Goal: Task Accomplishment & Management: Manage account settings

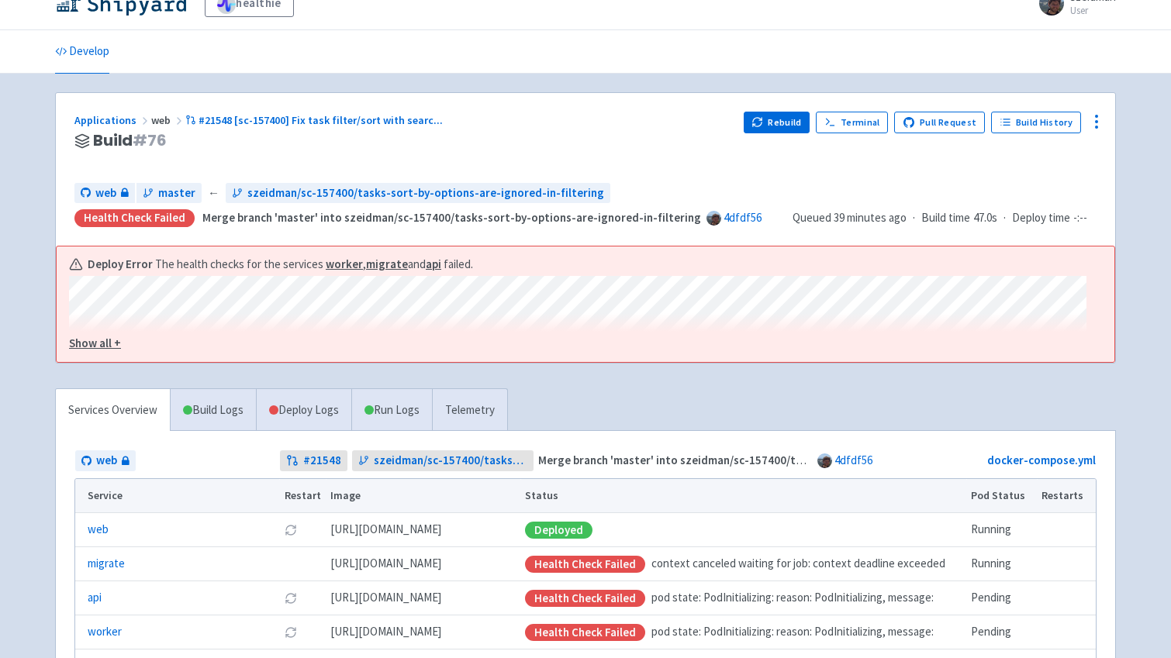
scroll to position [22, 0]
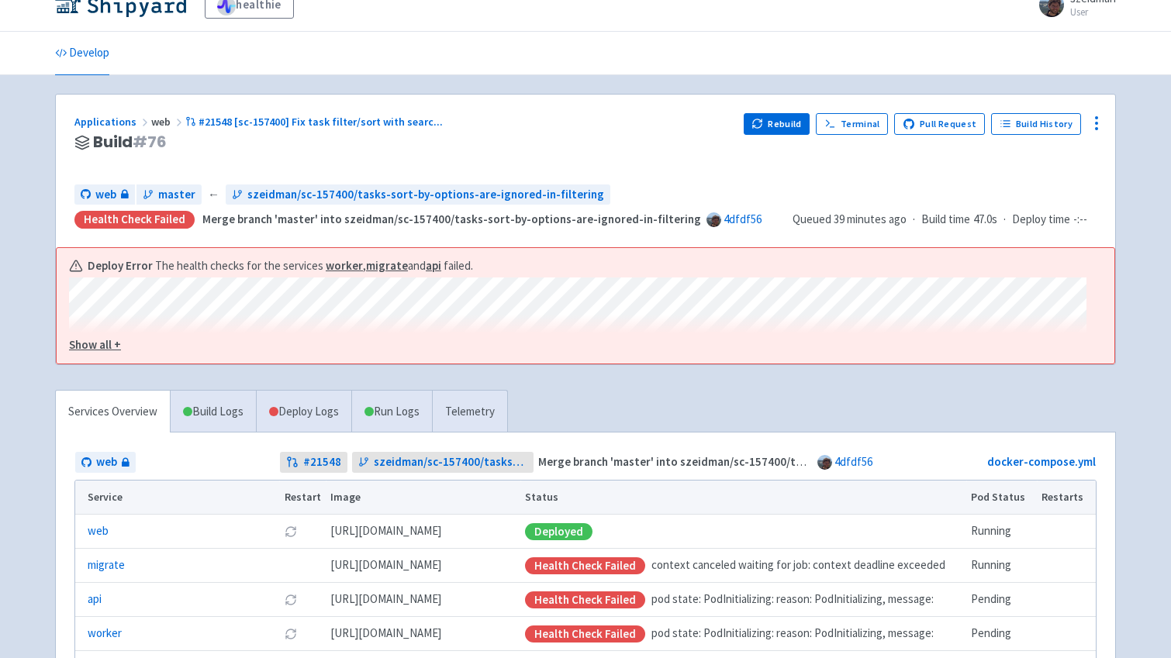
click at [116, 344] on u "Show all +" at bounding box center [95, 344] width 52 height 15
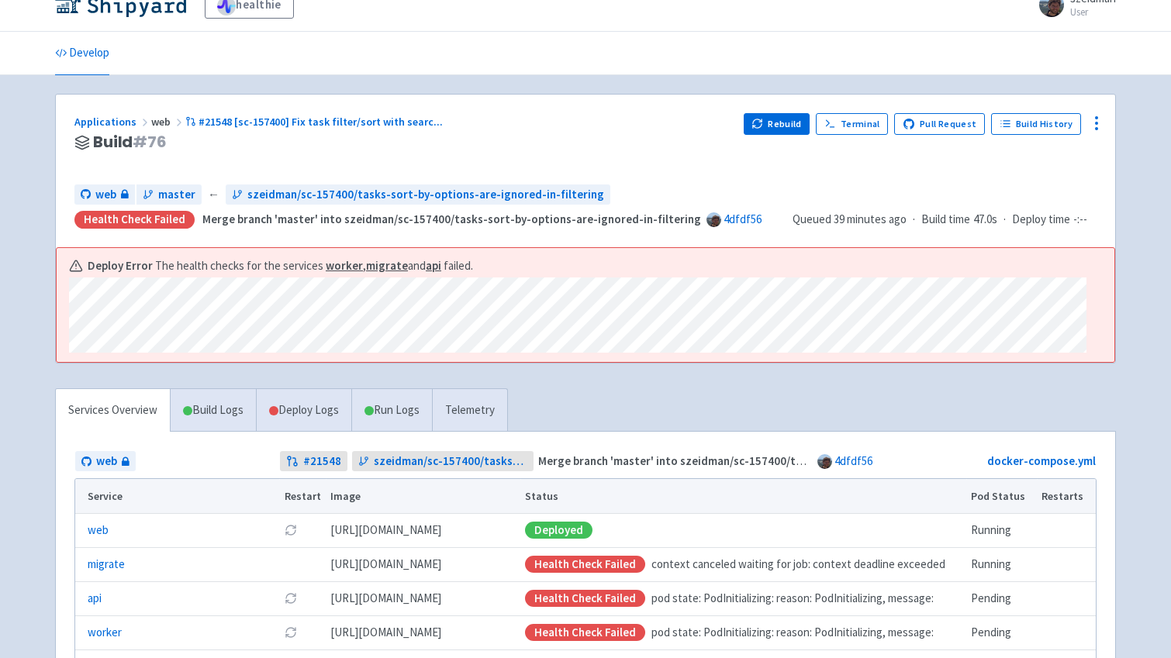
scroll to position [44, 0]
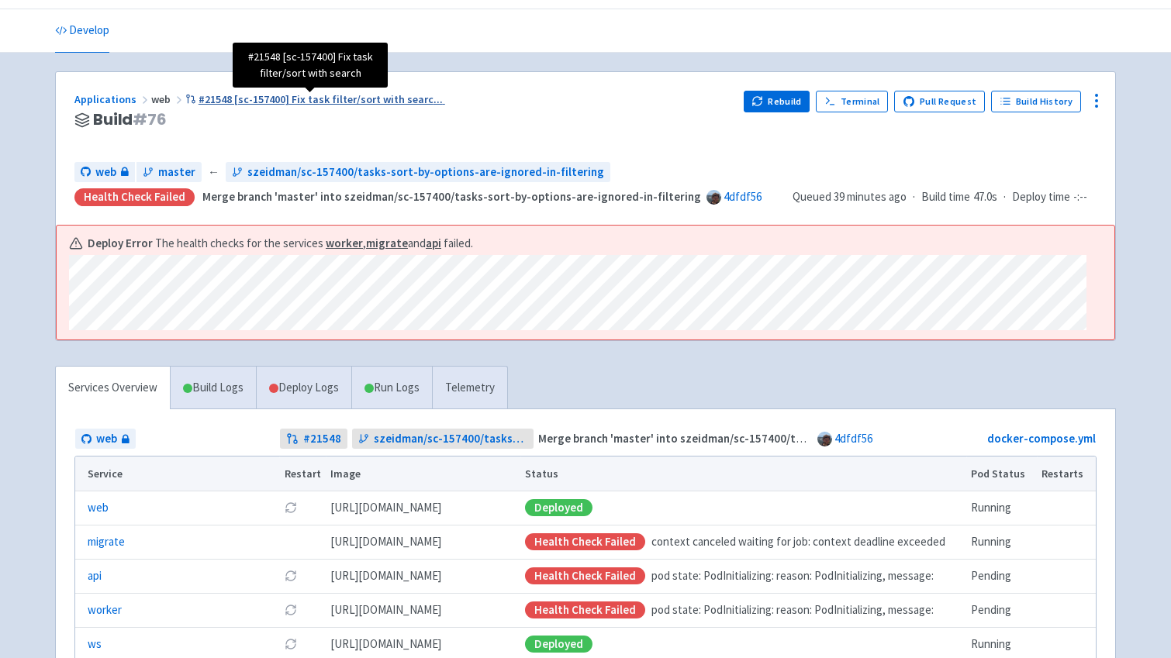
click at [270, 95] on span "#21548 [sc-157400] Fix task filter/sort with searc ..." at bounding box center [321, 99] width 244 height 14
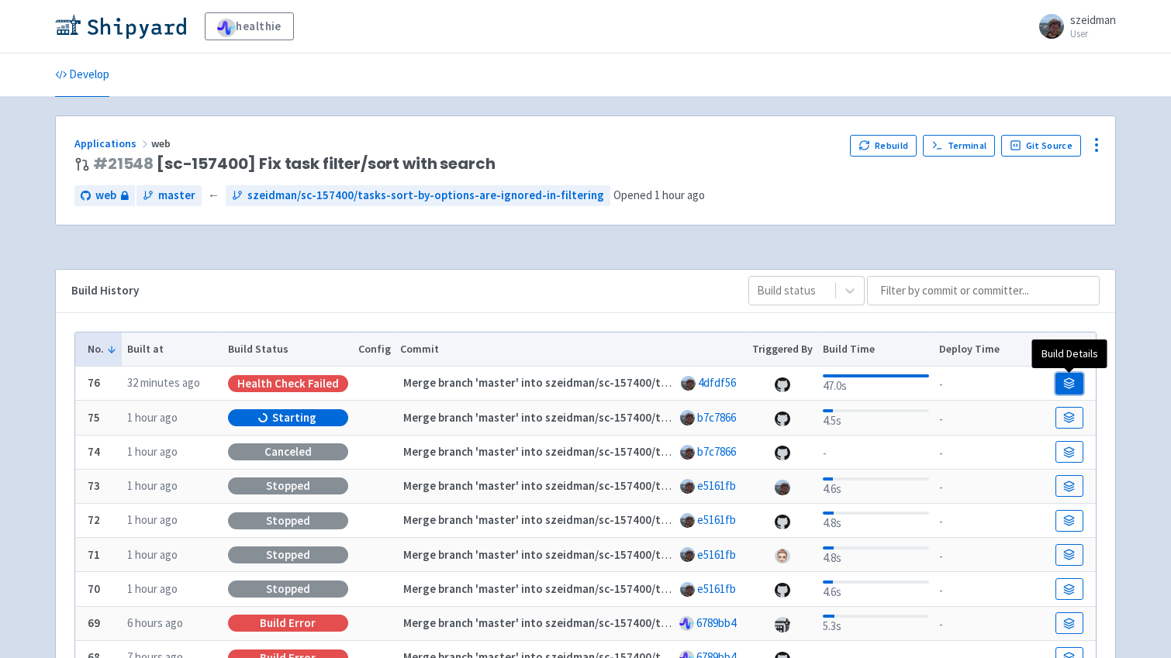
click at [1066, 384] on icon at bounding box center [1070, 385] width 10 height 2
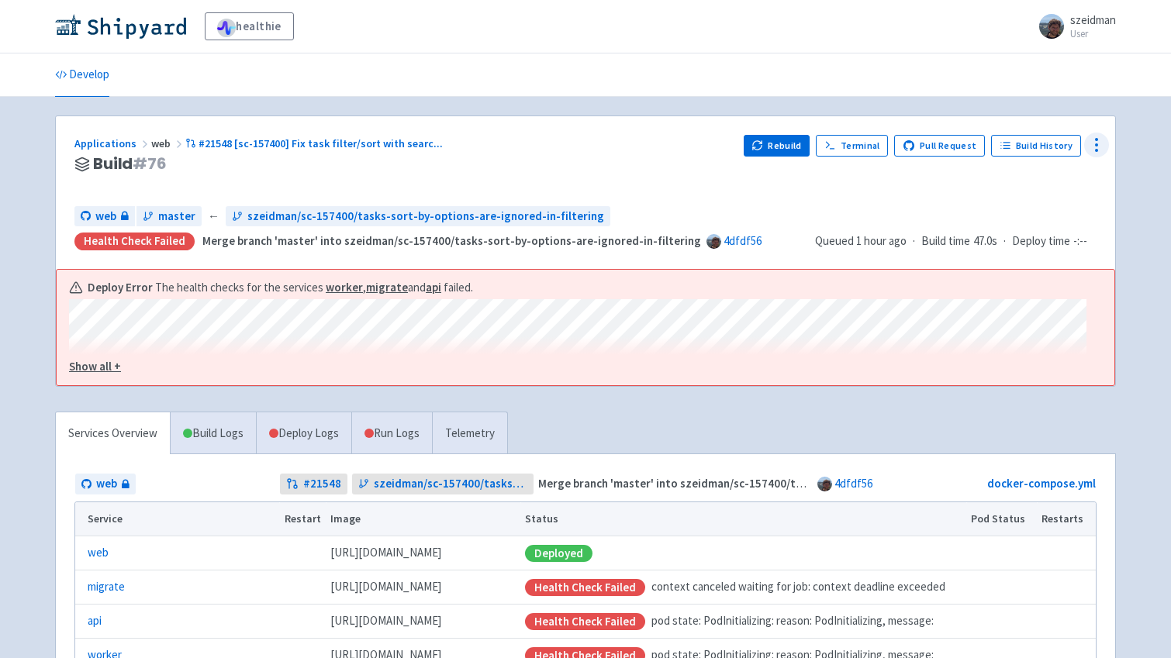
click at [1096, 144] on circle at bounding box center [1097, 145] width 2 height 2
click at [1039, 202] on span "Data Dashboard" at bounding box center [1025, 208] width 78 height 22
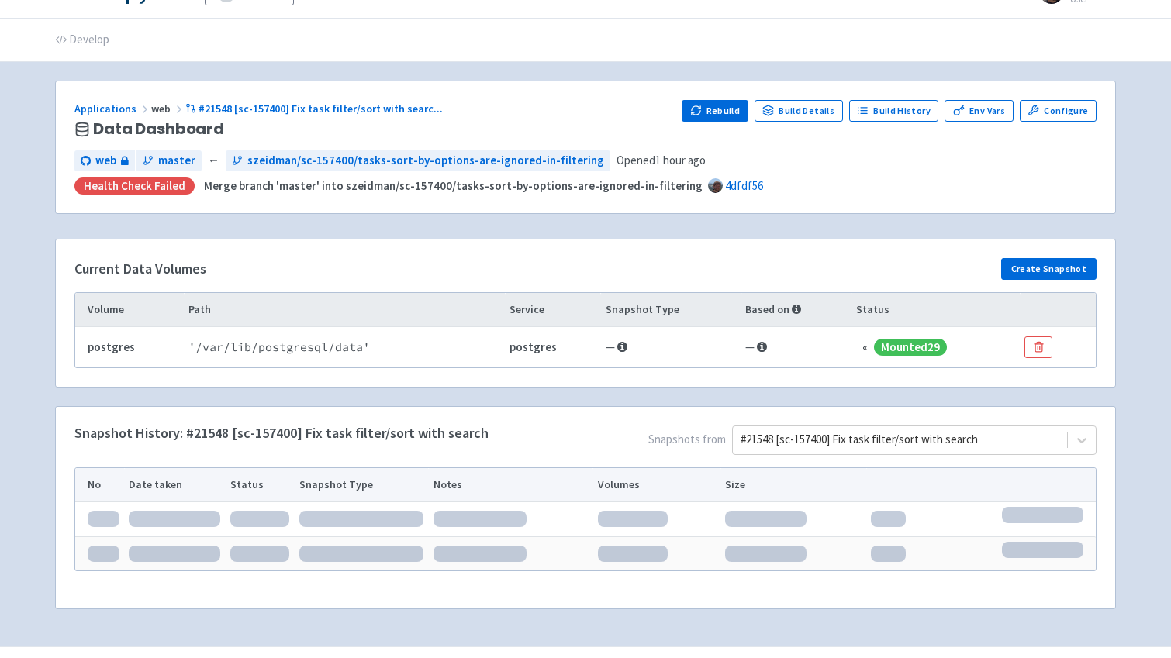
scroll to position [71, 0]
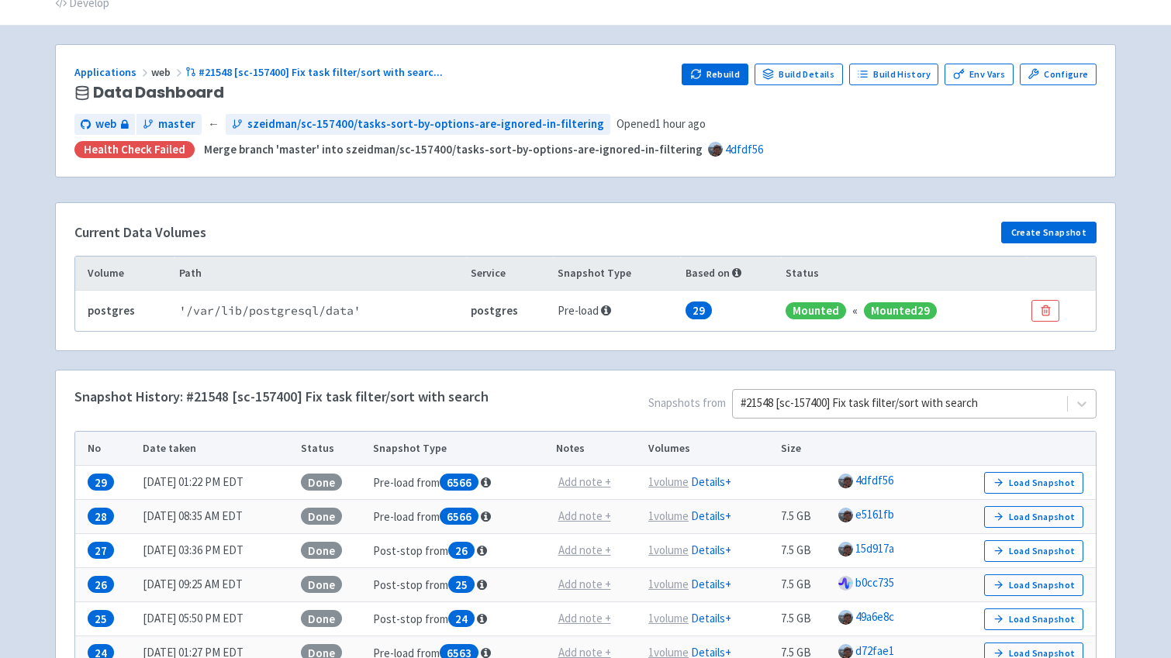
click at [965, 408] on div at bounding box center [900, 403] width 319 height 21
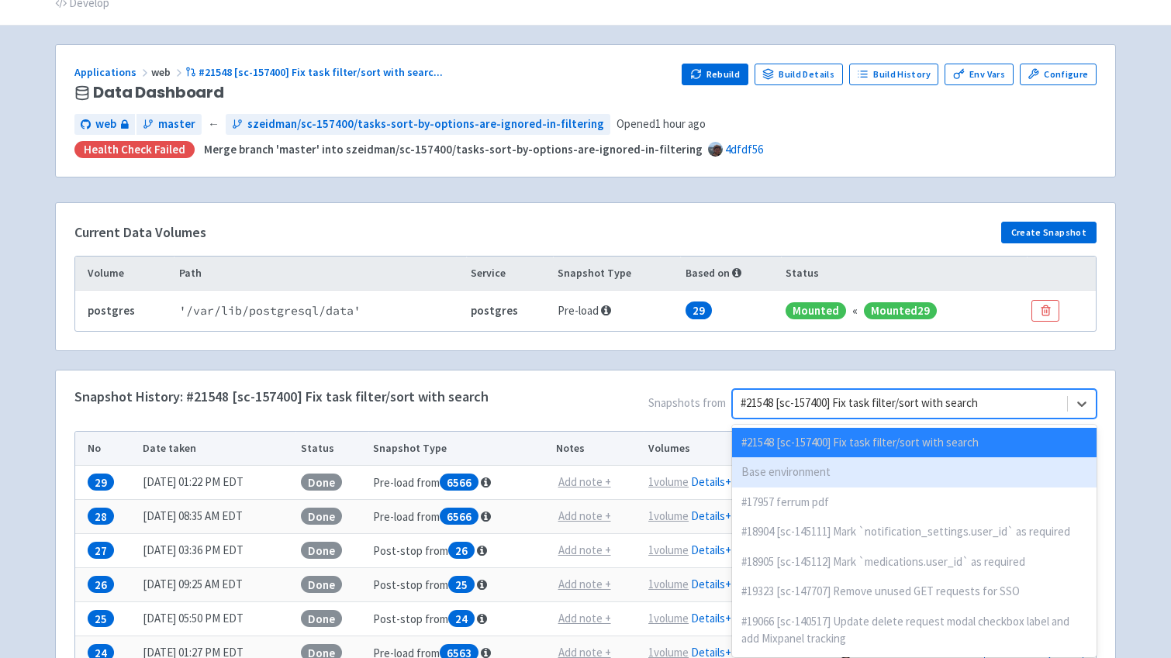
click at [940, 466] on div "Base environment" at bounding box center [914, 473] width 365 height 30
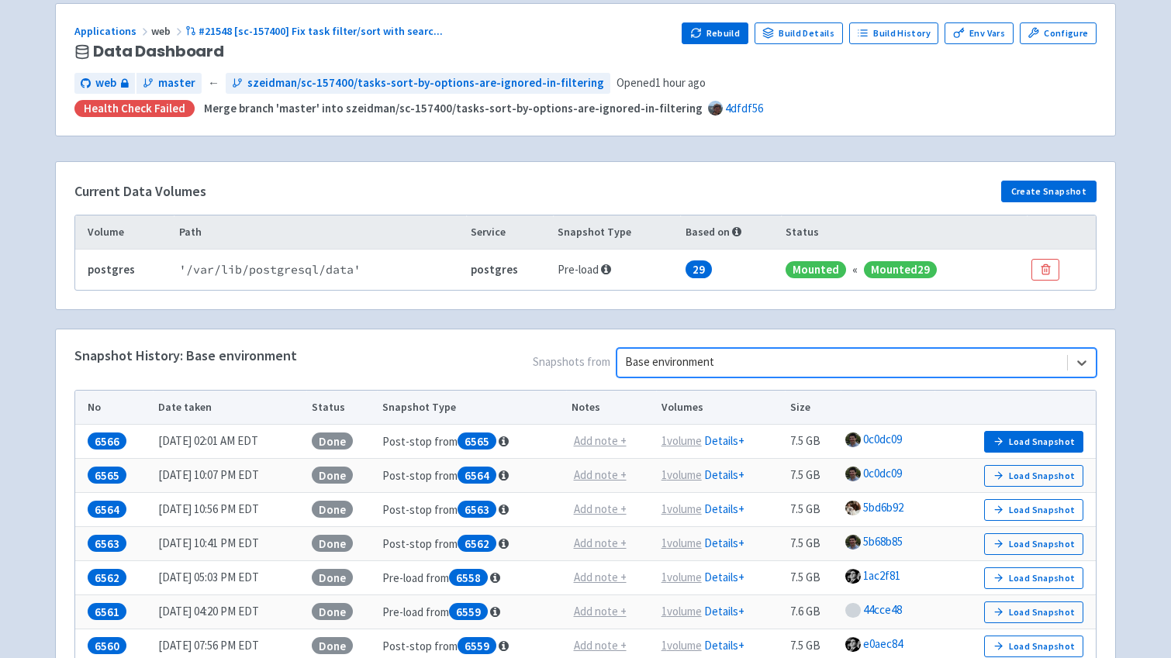
scroll to position [114, 0]
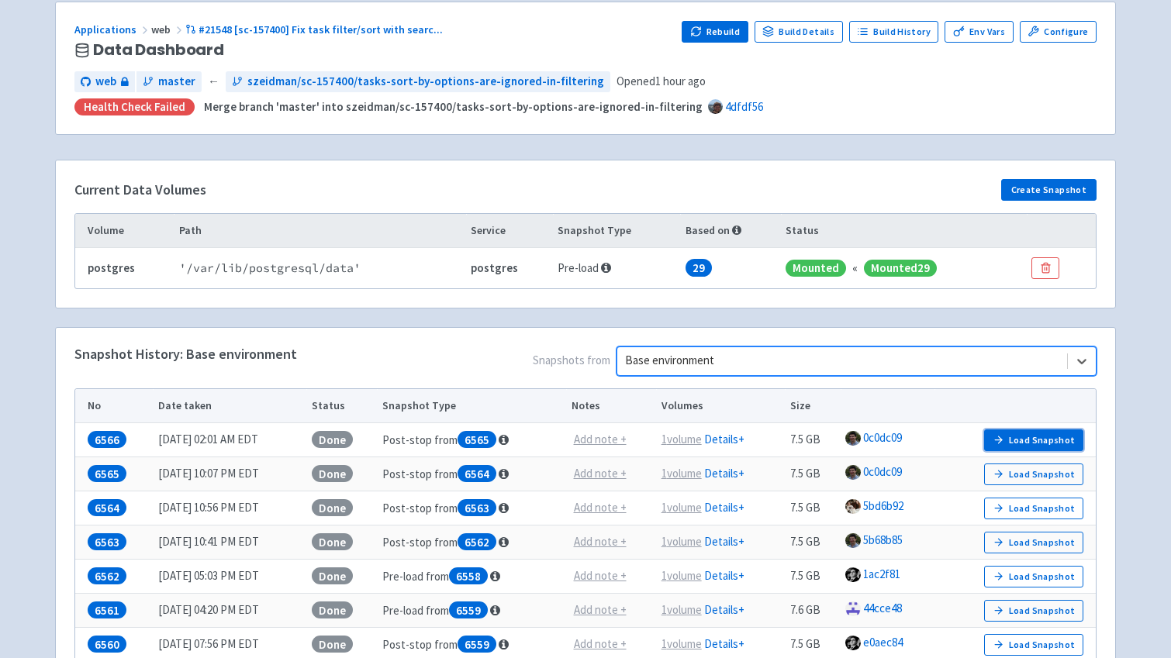
click at [1028, 444] on button "Load Snapshot" at bounding box center [1033, 441] width 99 height 22
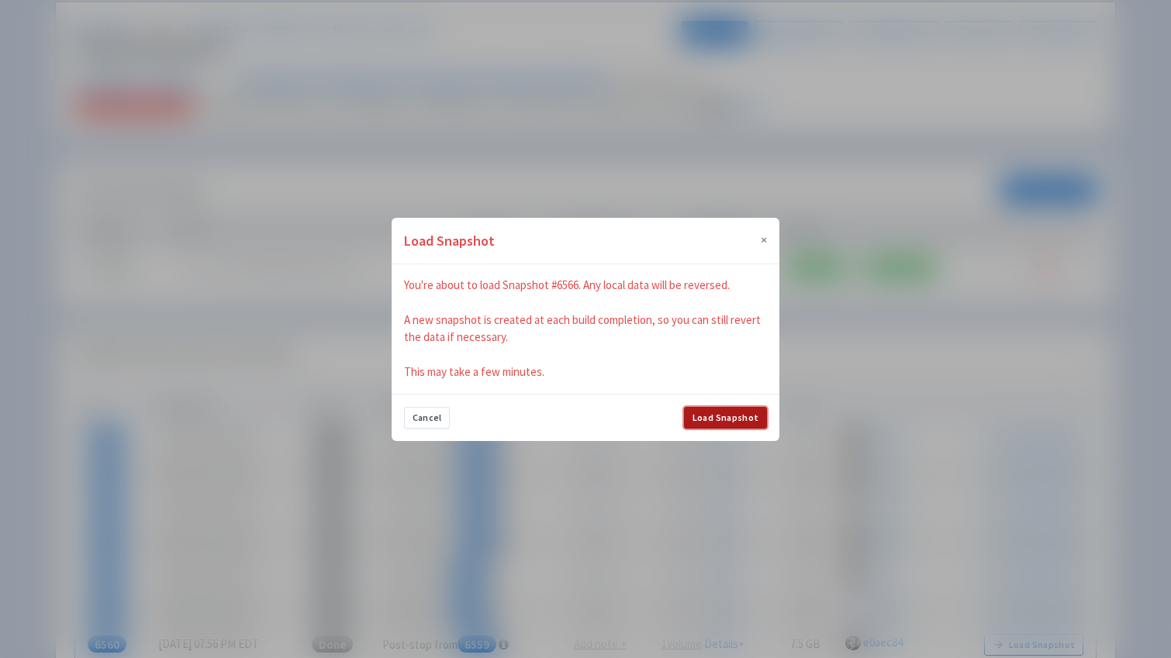
click at [746, 416] on button "Load Snapshot" at bounding box center [725, 418] width 83 height 22
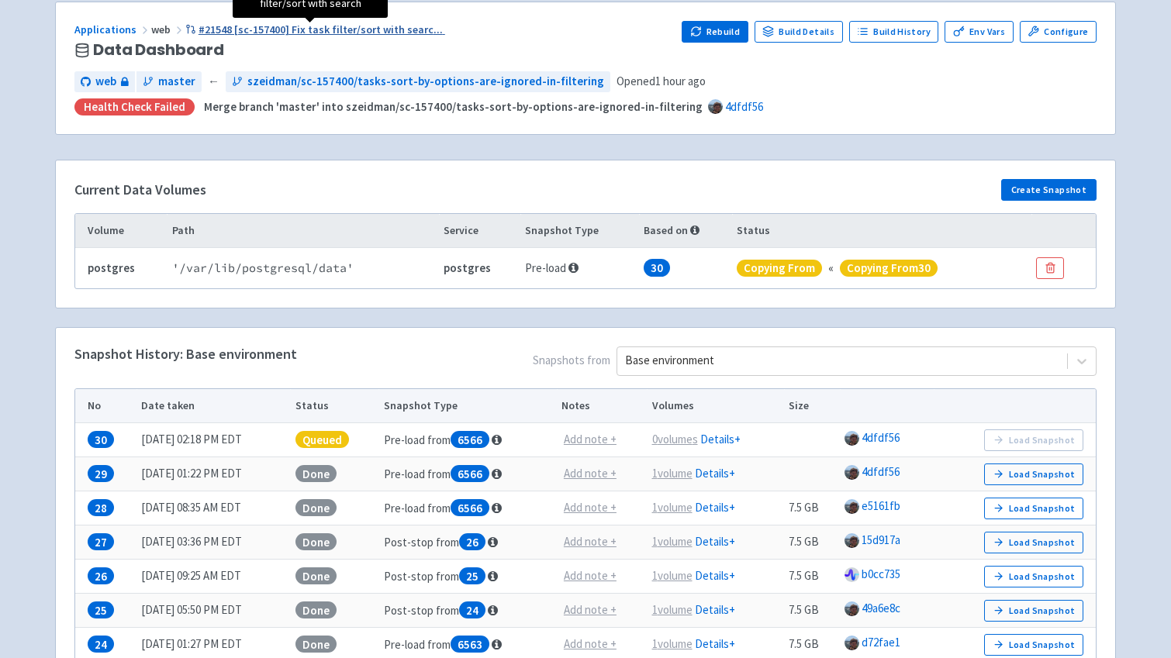
click at [308, 29] on span "#21548 [sc-157400] Fix task filter/sort with searc ..." at bounding box center [321, 29] width 244 height 14
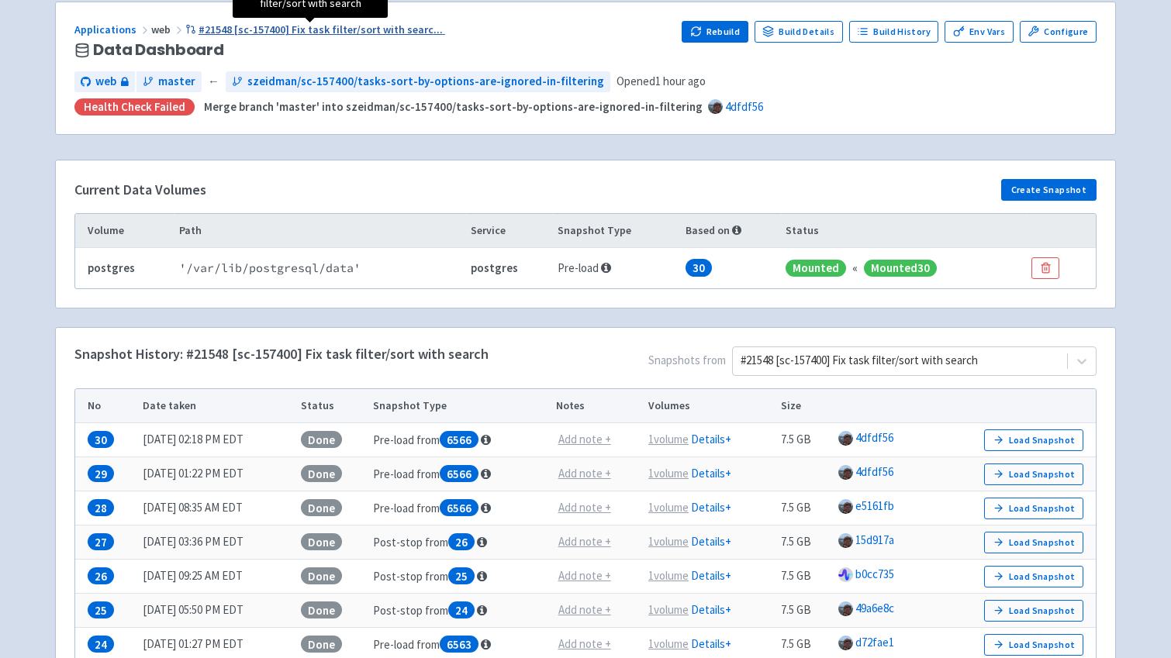
click at [284, 26] on span "#21548 [sc-157400] Fix task filter/sort with searc ..." at bounding box center [321, 29] width 244 height 14
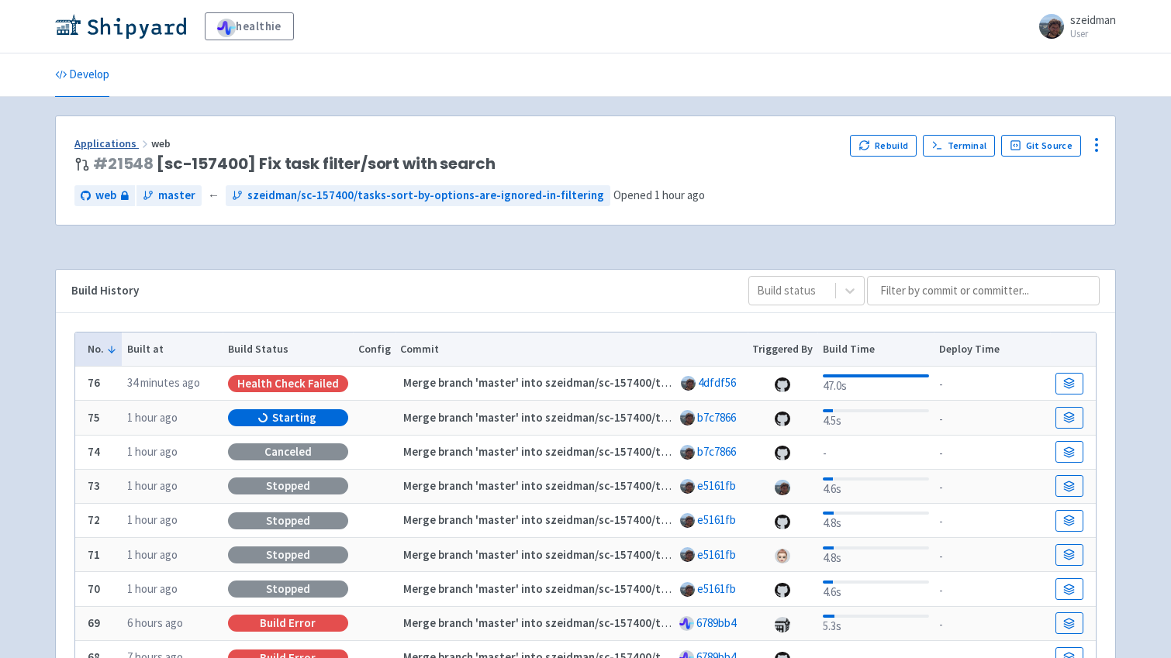
click at [111, 143] on link "Applications" at bounding box center [112, 143] width 77 height 14
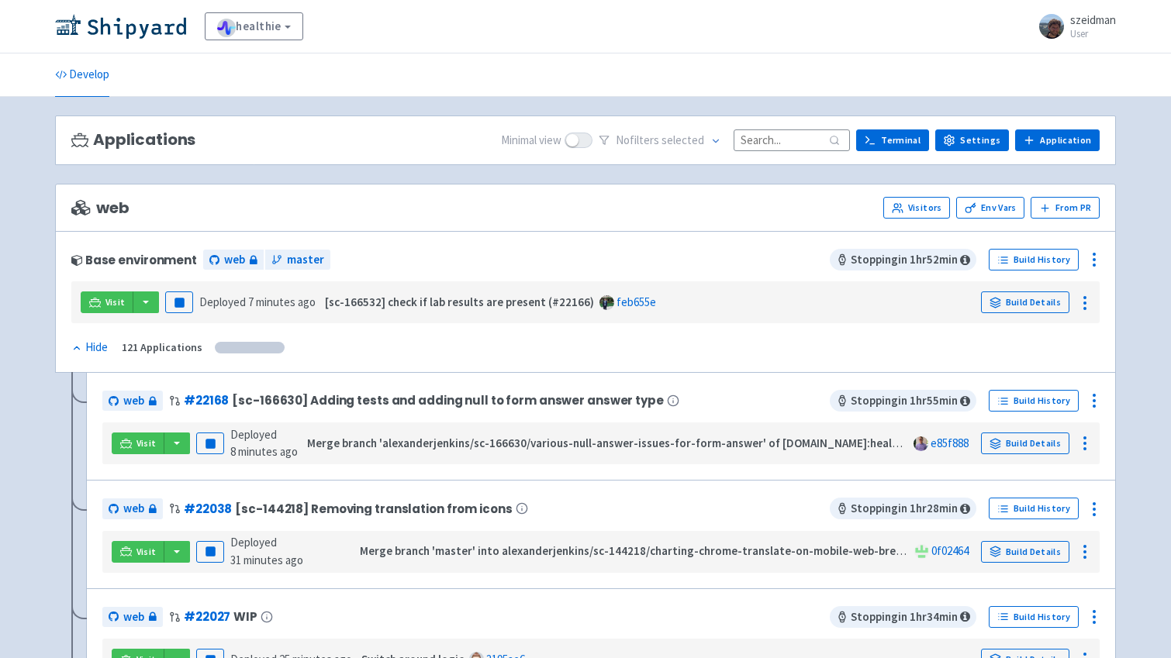
click at [814, 147] on input at bounding box center [792, 140] width 116 height 21
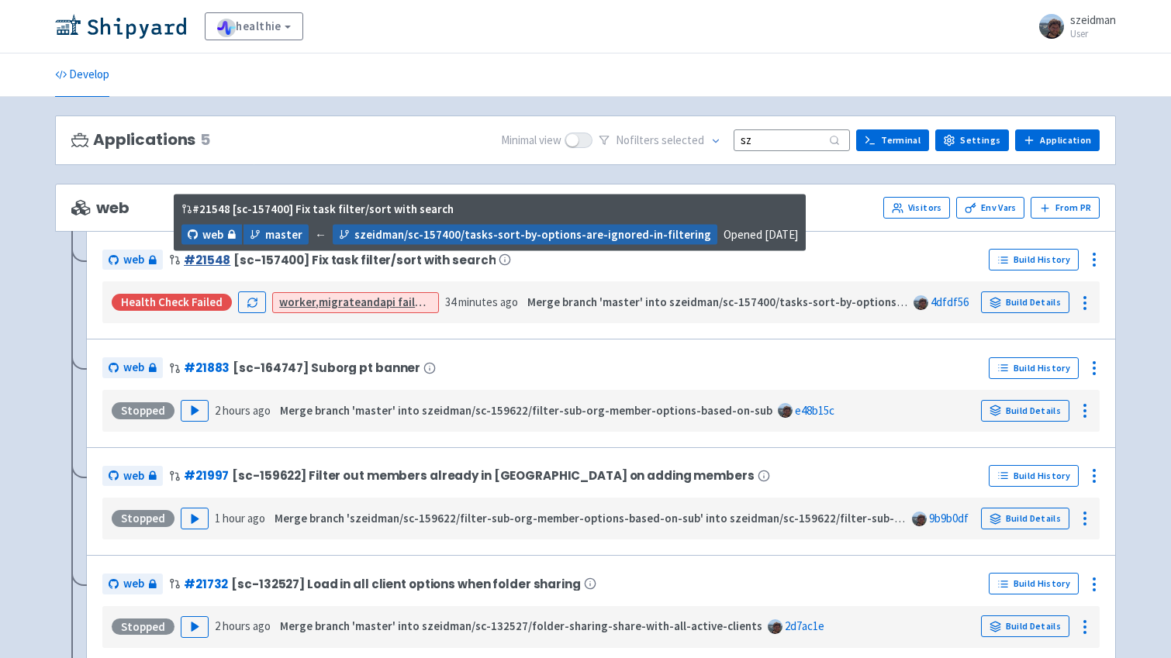
type input "sz"
click at [216, 261] on link "# 21548" at bounding box center [207, 260] width 47 height 16
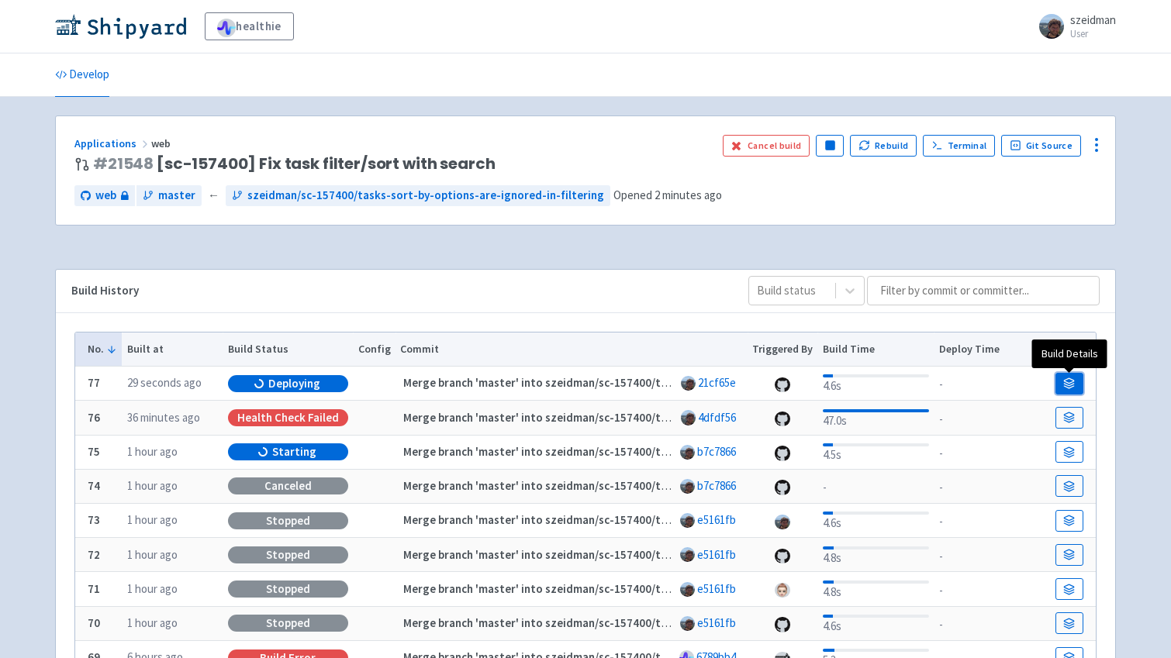
click at [1062, 384] on link at bounding box center [1069, 384] width 28 height 22
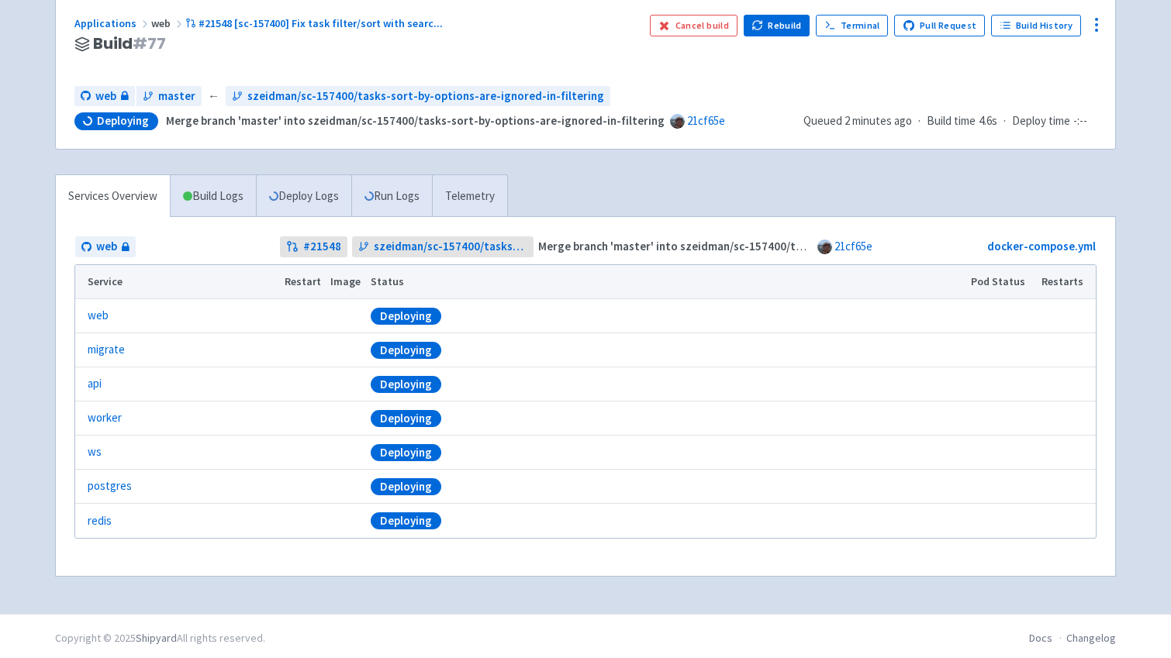
scroll to position [124, 0]
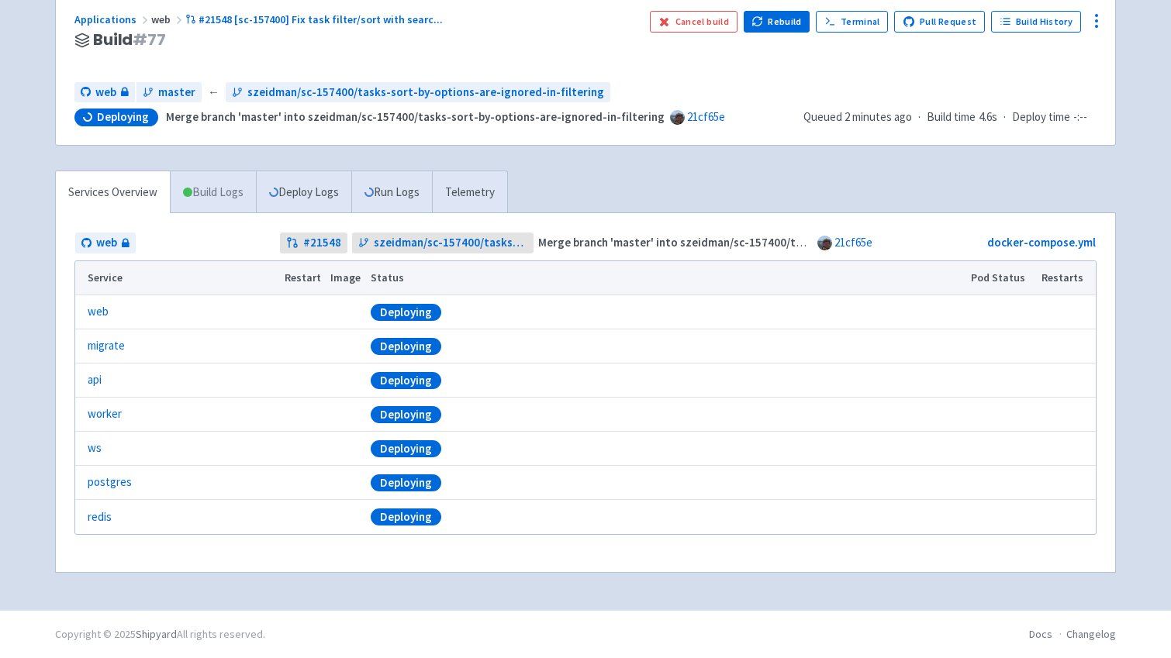
click at [202, 188] on link "Build Logs" at bounding box center [213, 192] width 85 height 43
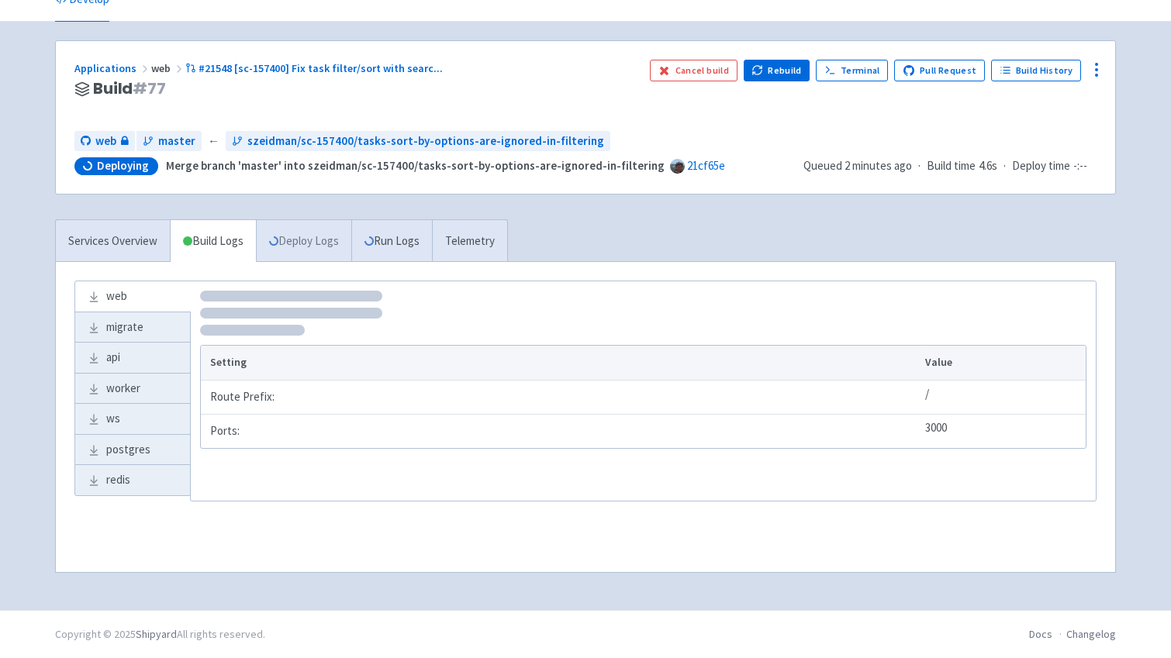
click at [306, 245] on link "Deploy Logs" at bounding box center [303, 241] width 95 height 43
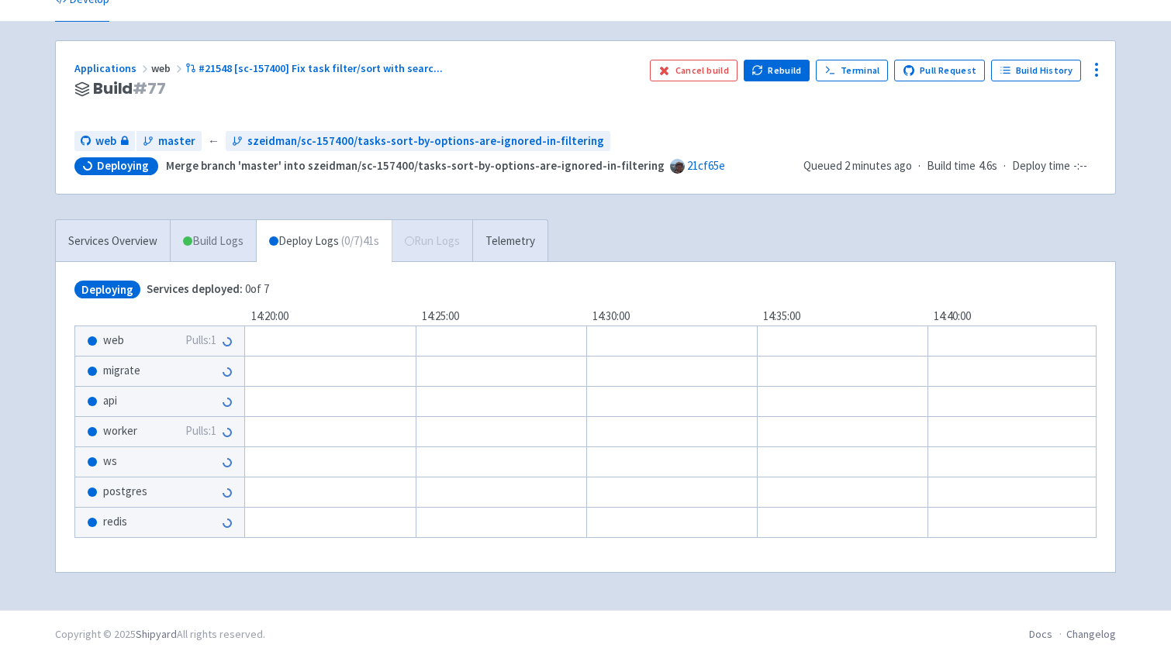
click at [220, 247] on link "Build Logs" at bounding box center [213, 241] width 85 height 43
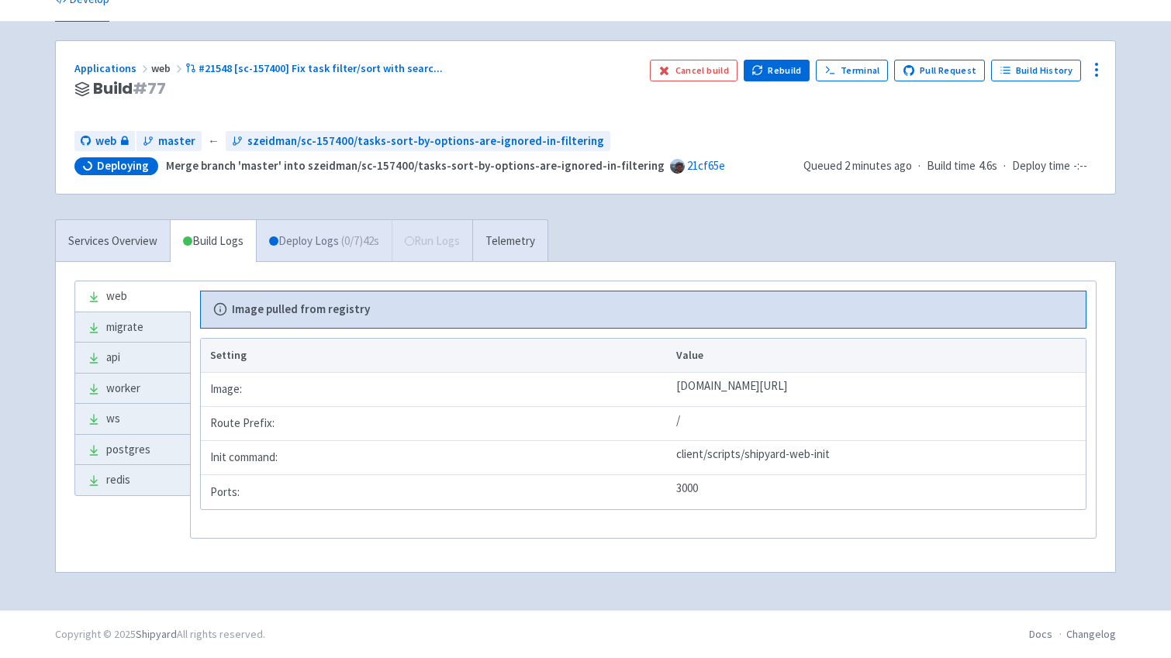
click at [293, 247] on link "Deploy Logs ( 0 / 7 ) 42s" at bounding box center [324, 241] width 136 height 43
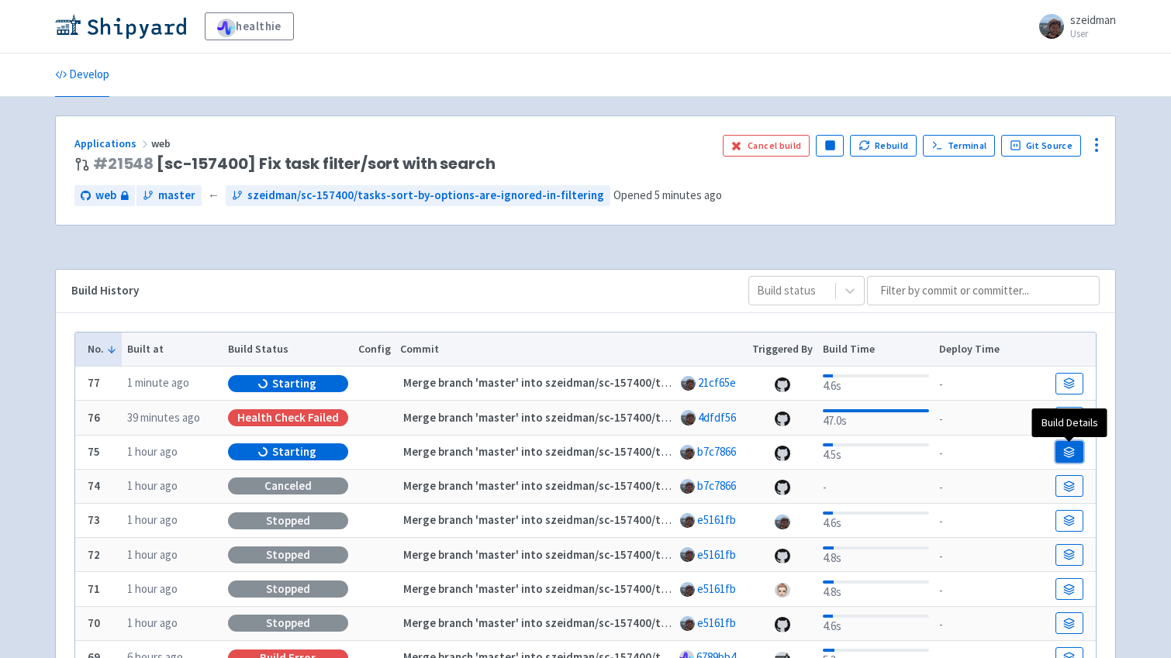
click at [1071, 460] on link at bounding box center [1069, 452] width 28 height 22
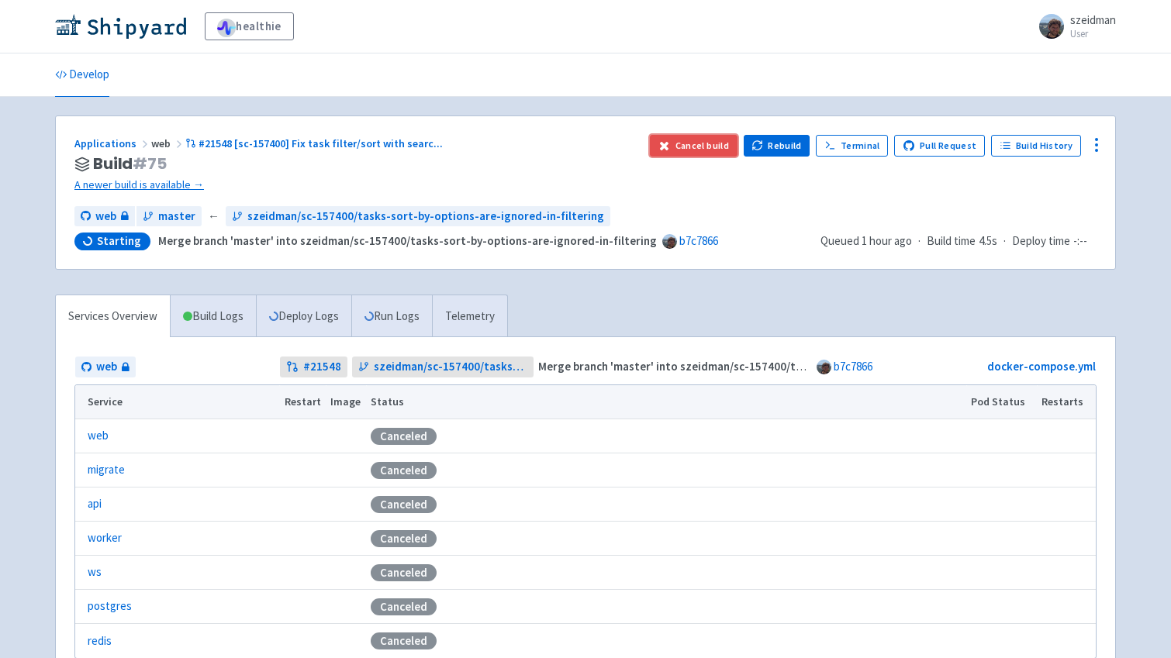
click at [727, 149] on button "Cancel build" at bounding box center [694, 146] width 88 height 22
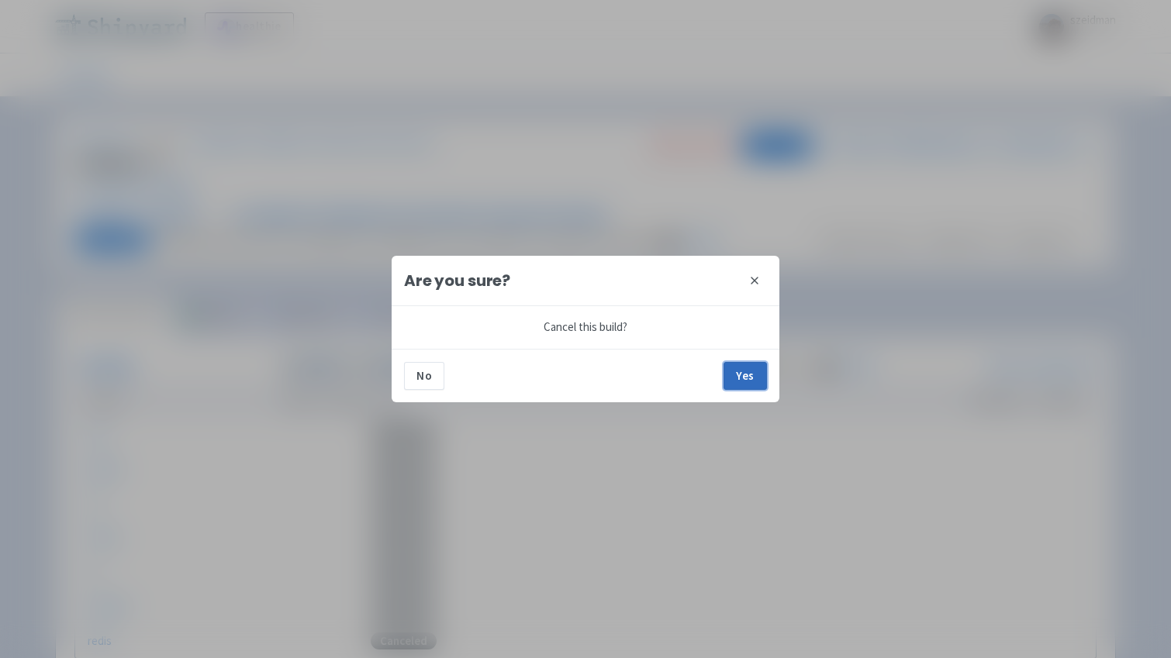
click at [758, 378] on button "Yes" at bounding box center [745, 376] width 43 height 28
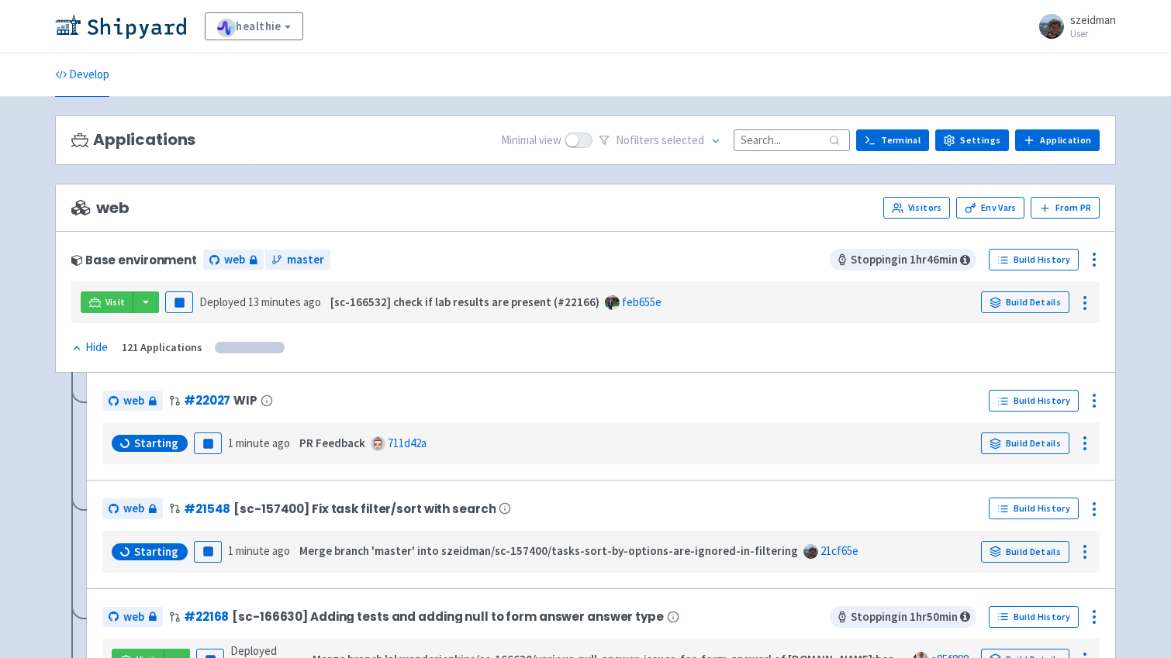
click at [757, 141] on input at bounding box center [792, 140] width 116 height 21
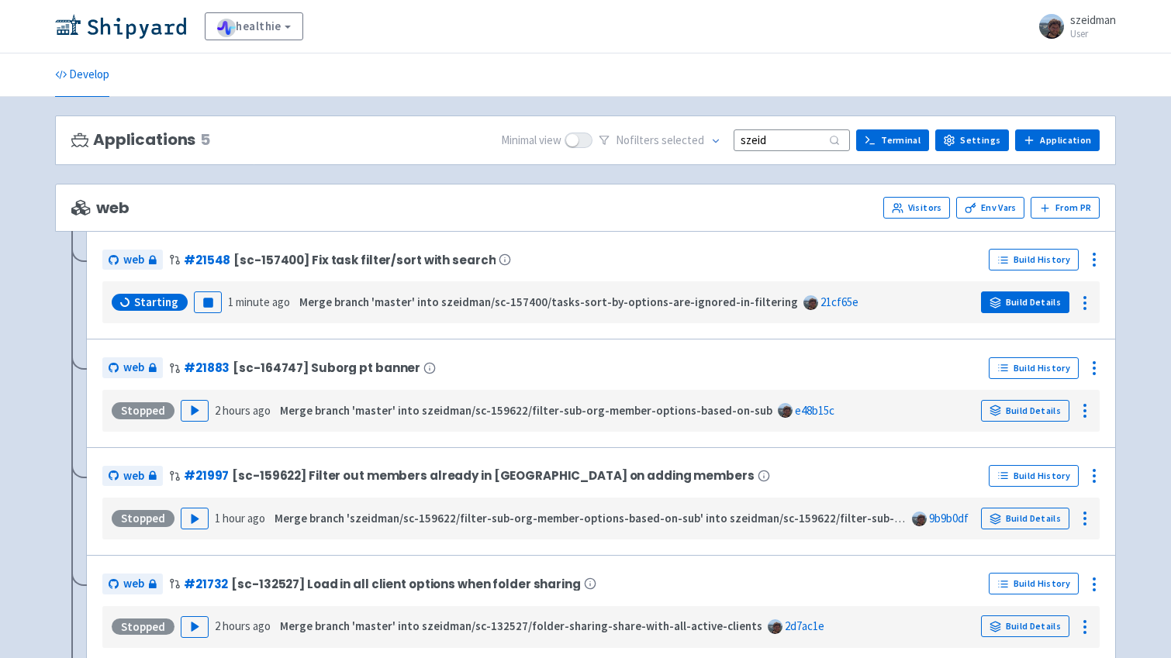
type input "szeid"
click at [997, 300] on icon at bounding box center [996, 303] width 12 height 12
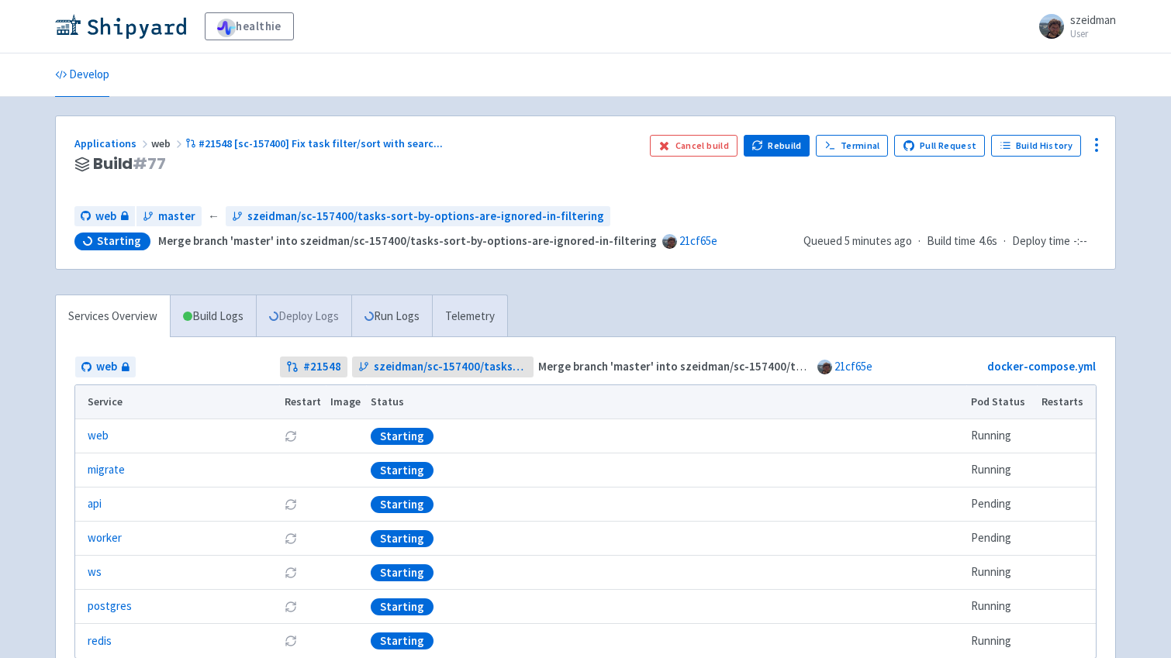
click at [305, 317] on link "Deploy Logs" at bounding box center [303, 316] width 95 height 43
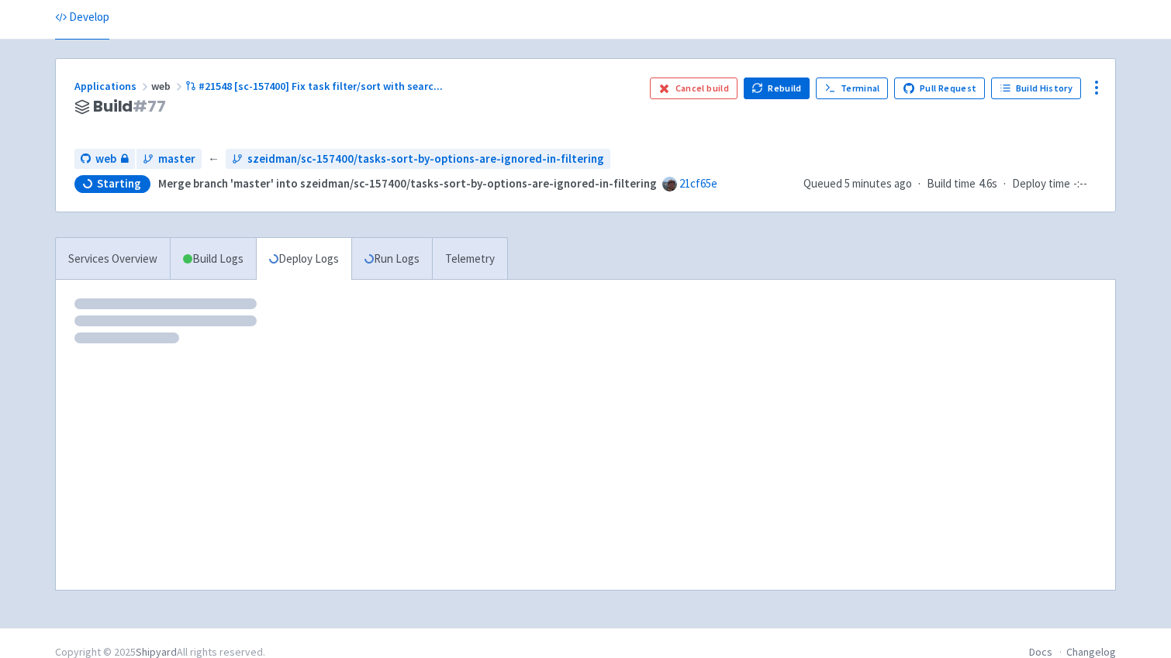
scroll to position [75, 0]
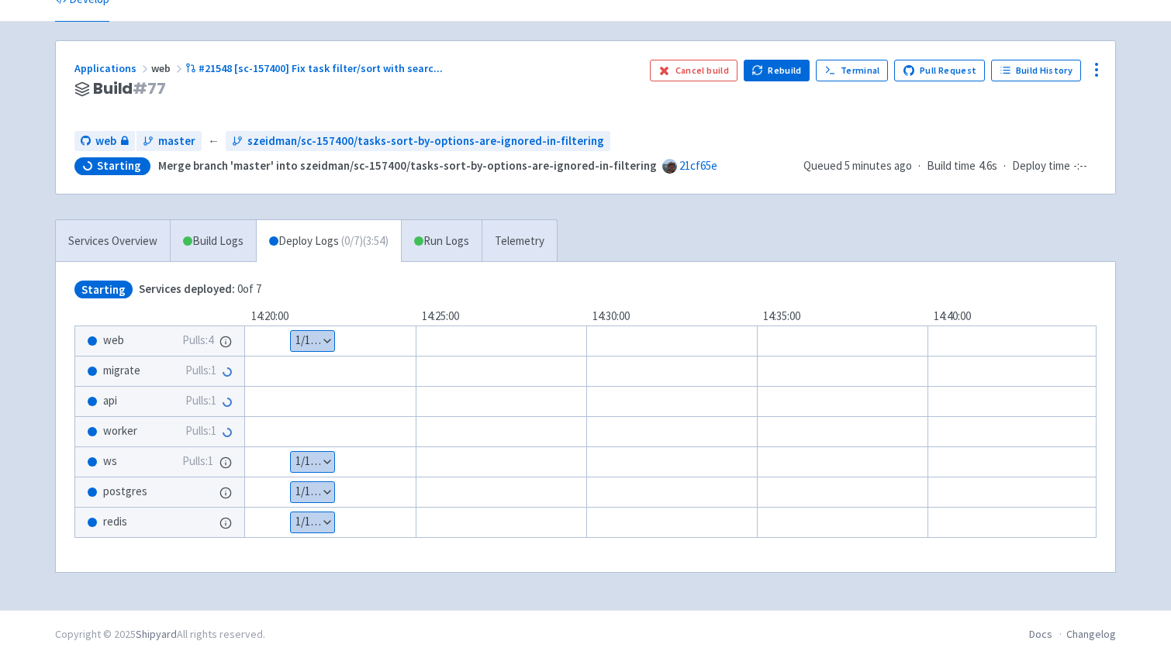
click at [309, 339] on button "Show details" at bounding box center [312, 341] width 43 height 20
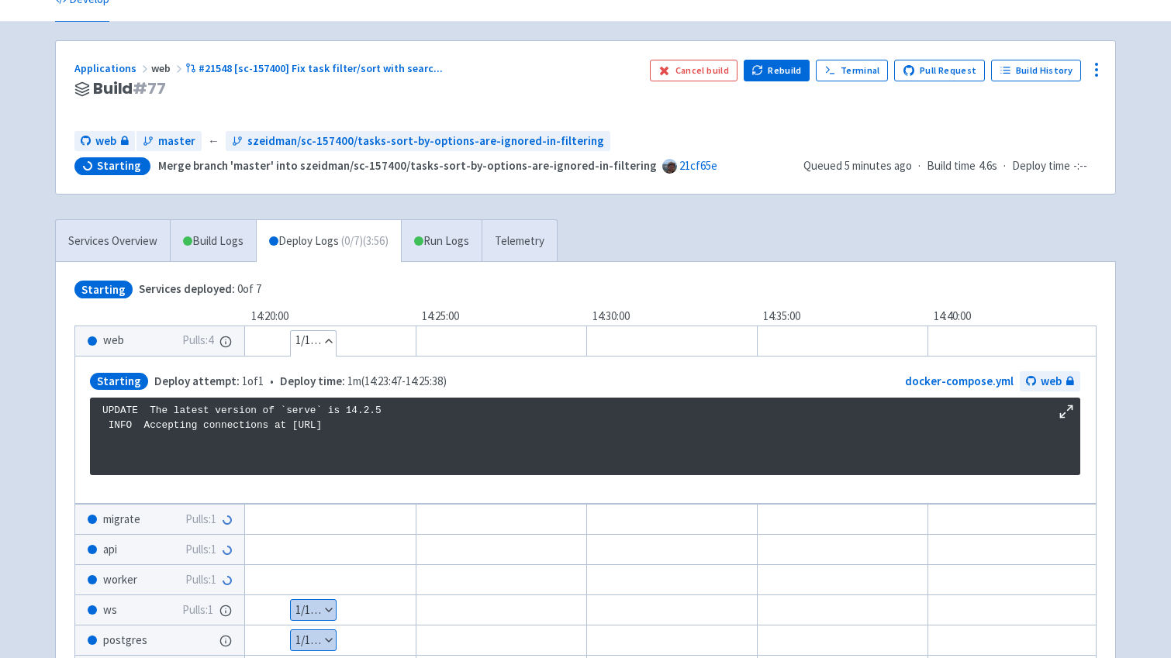
click at [309, 339] on button "Hide details" at bounding box center [313, 341] width 45 height 20
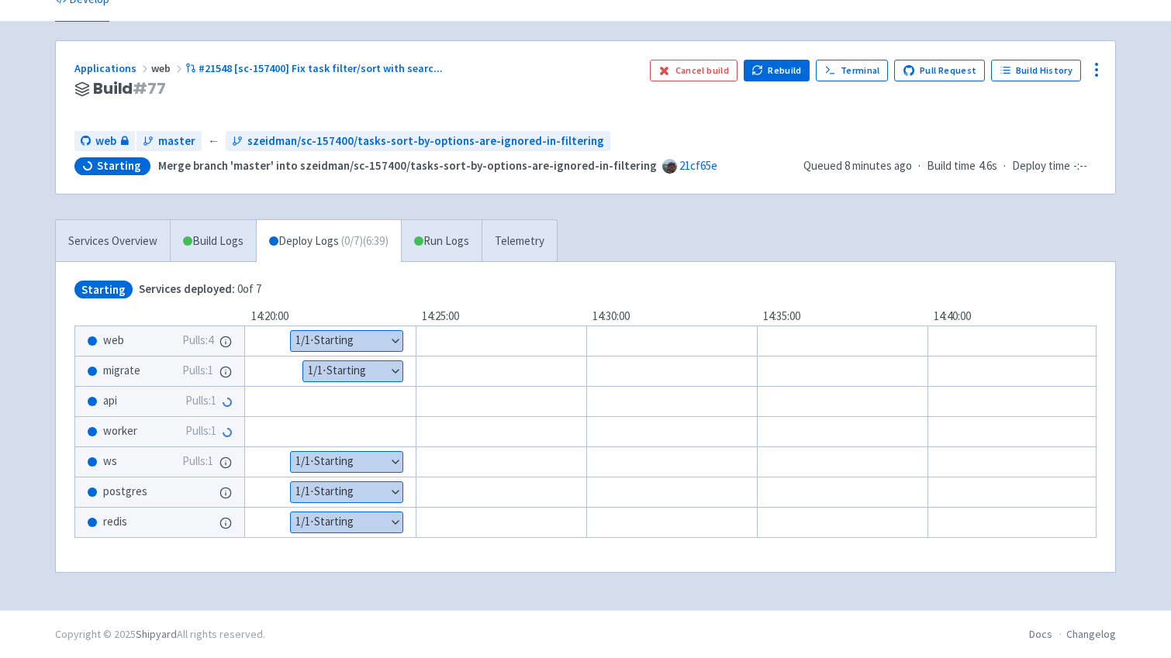
click at [351, 368] on button "Show details" at bounding box center [352, 371] width 99 height 20
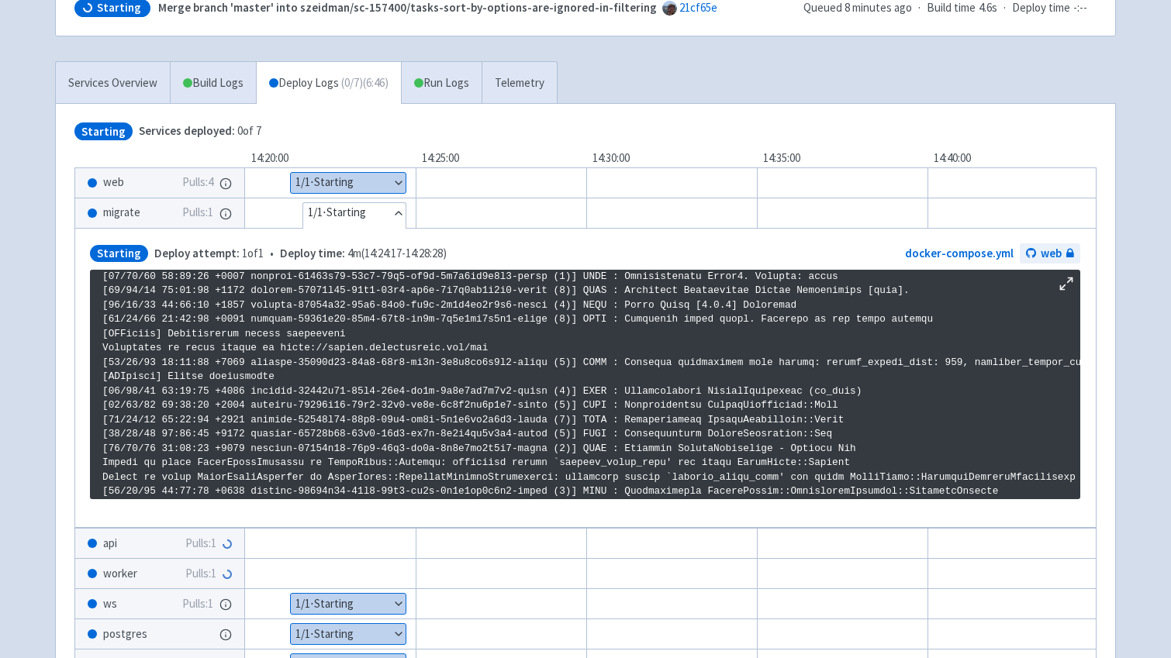
scroll to position [217, 0]
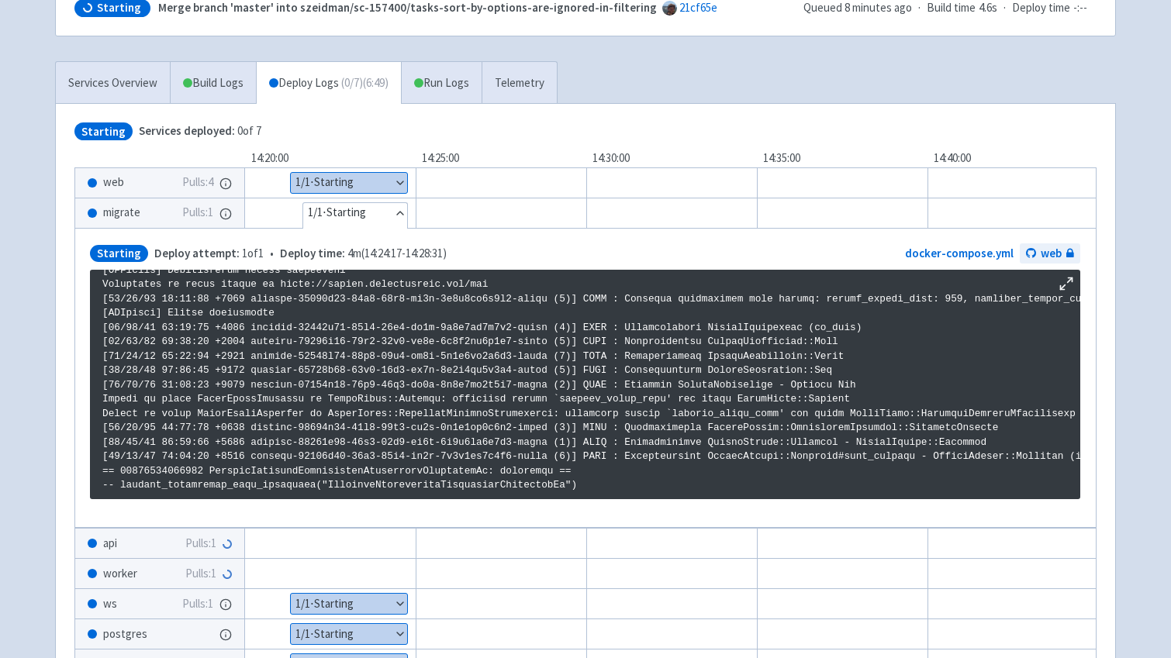
click at [47, 378] on div "Services Overview Build Logs Deploy Logs ( 0 / 7 ) (6:49) Run Logs Telemetry St…" at bounding box center [586, 390] width 1080 height 658
click at [366, 212] on button "Hide details" at bounding box center [355, 213] width 104 height 20
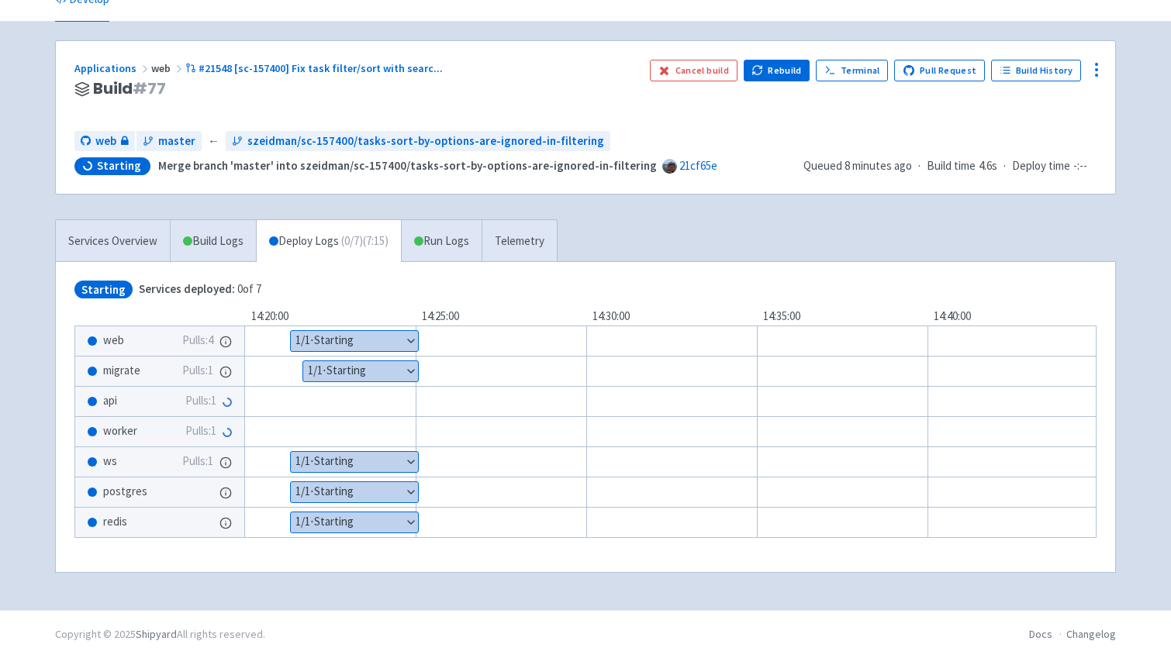
click at [367, 344] on button "Show details" at bounding box center [354, 341] width 127 height 20
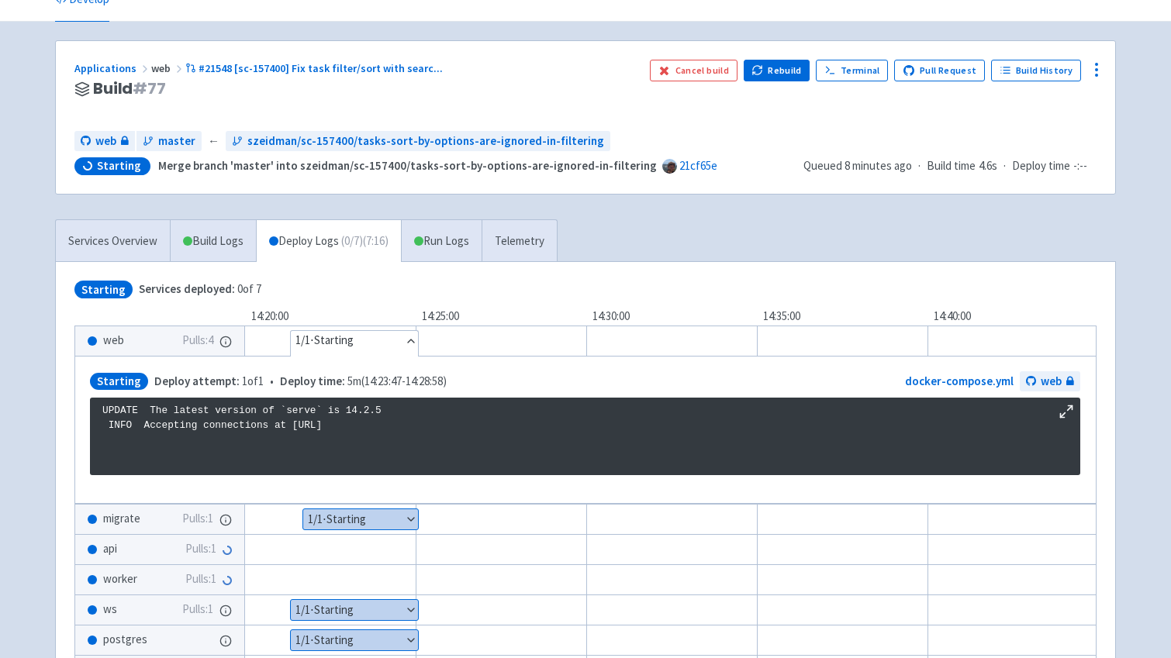
click at [367, 344] on button "Hide details" at bounding box center [354, 341] width 127 height 20
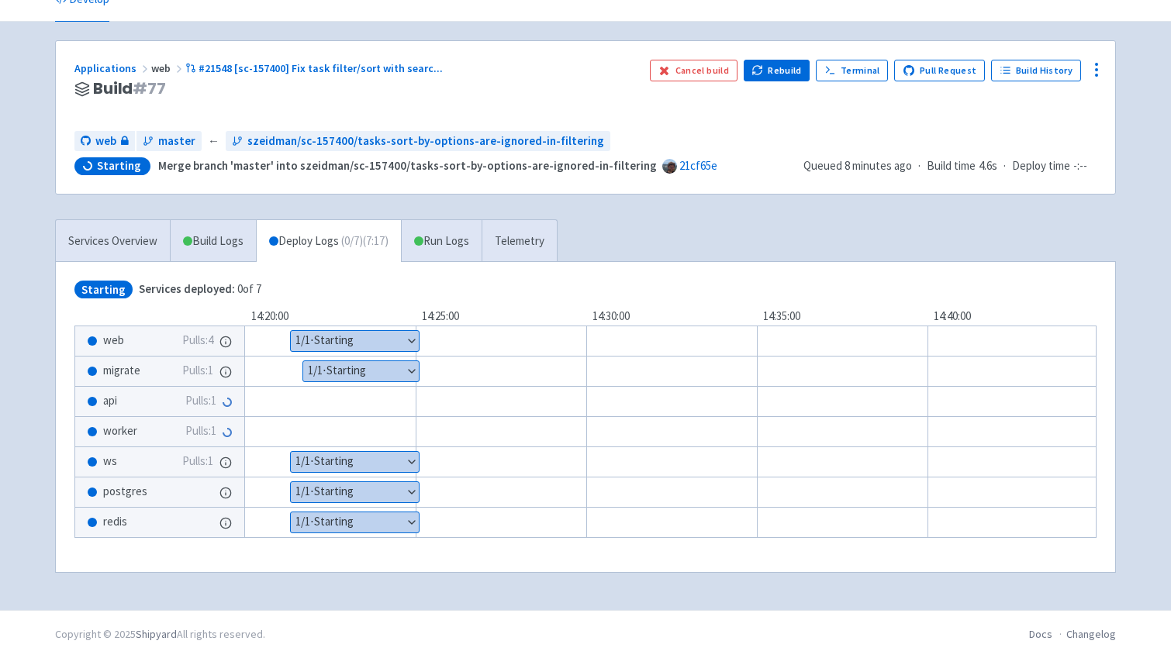
click at [360, 375] on button "Show details" at bounding box center [361, 371] width 116 height 20
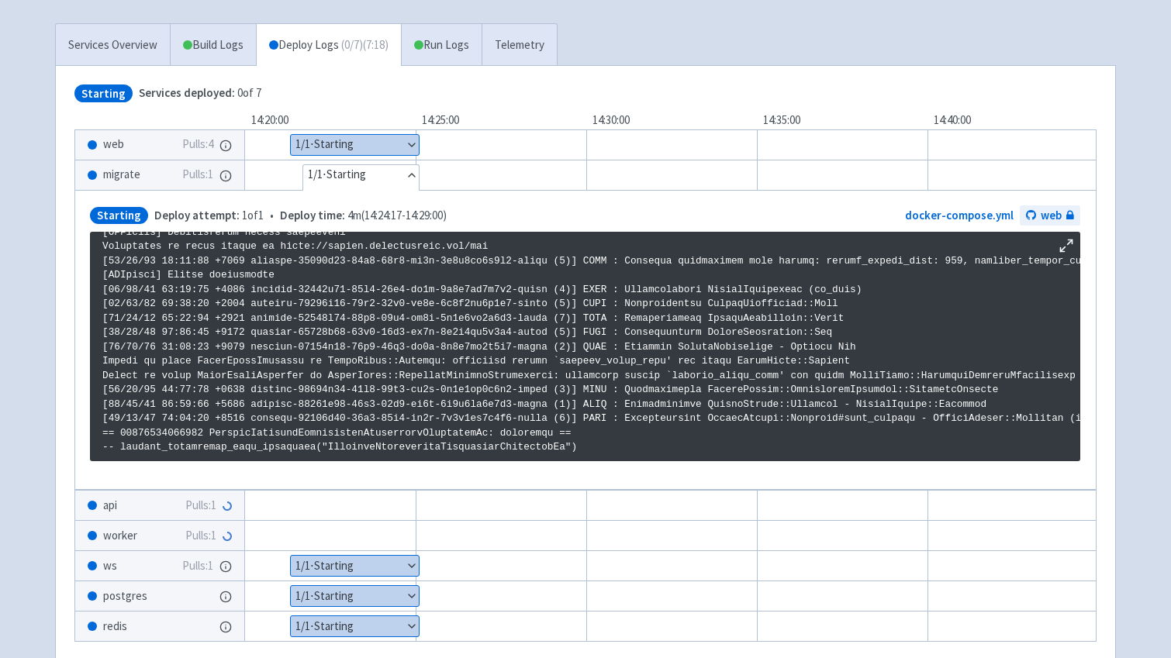
scroll to position [276, 0]
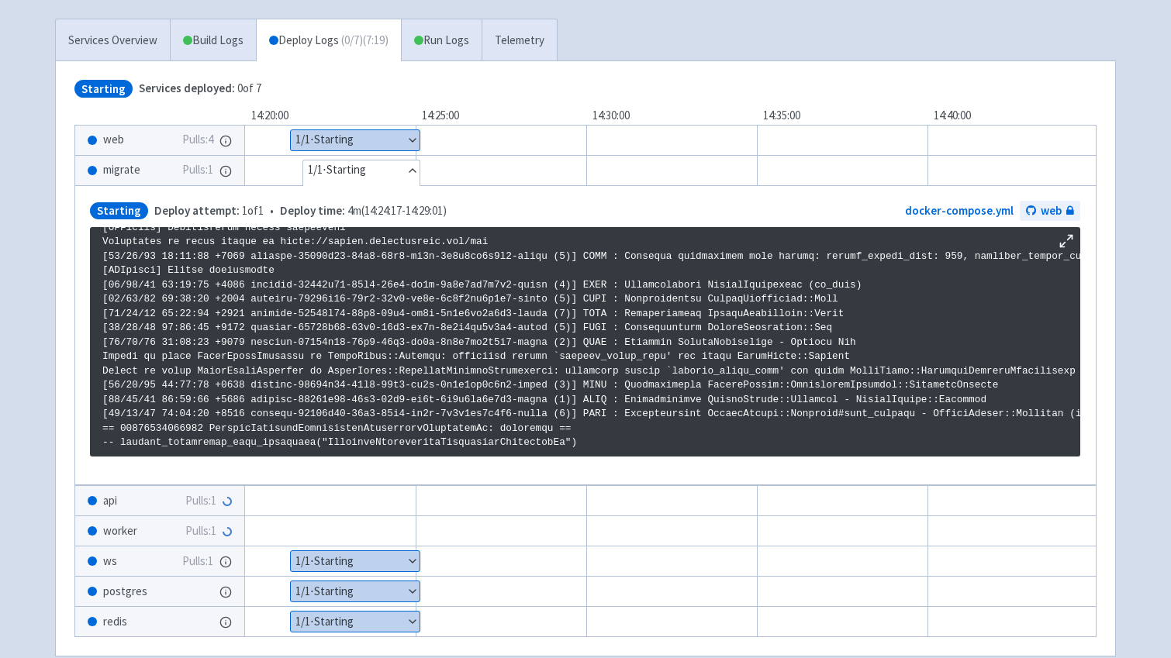
click at [375, 564] on button "Show details" at bounding box center [355, 561] width 129 height 20
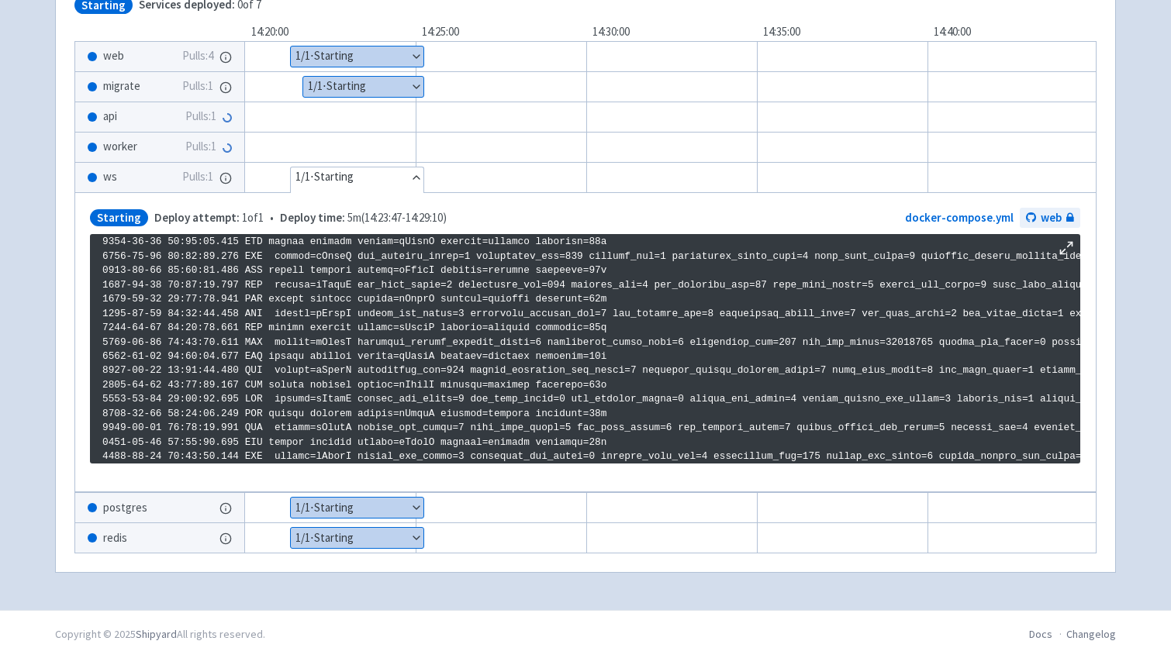
scroll to position [489, 0]
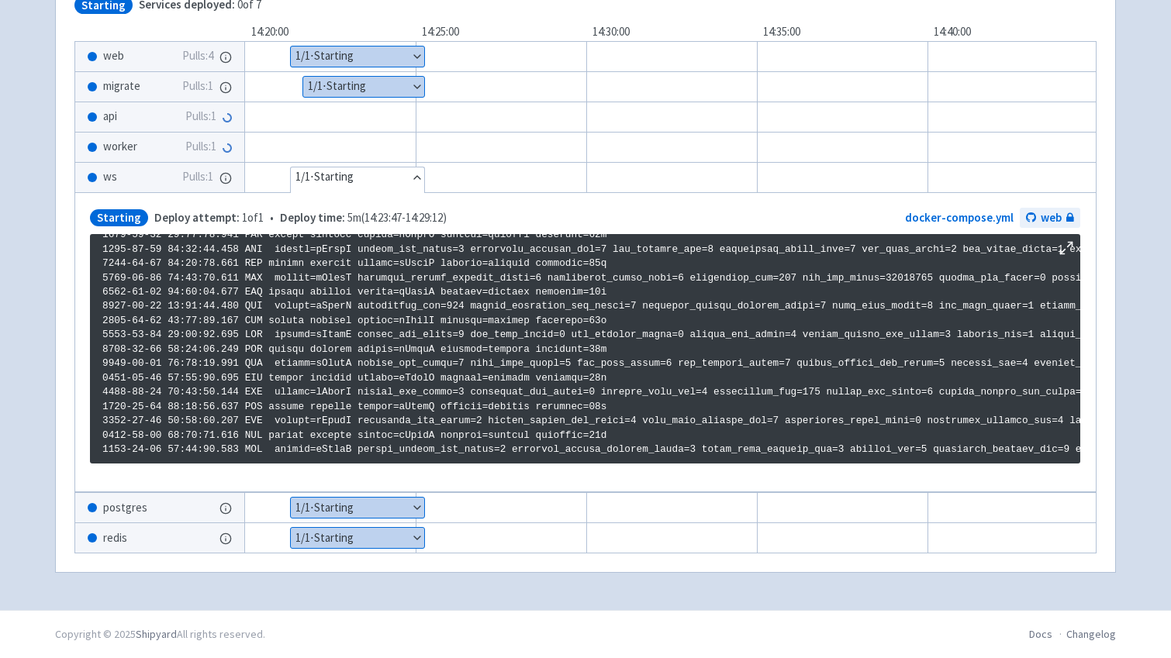
click at [351, 174] on button "Hide details" at bounding box center [357, 178] width 133 height 20
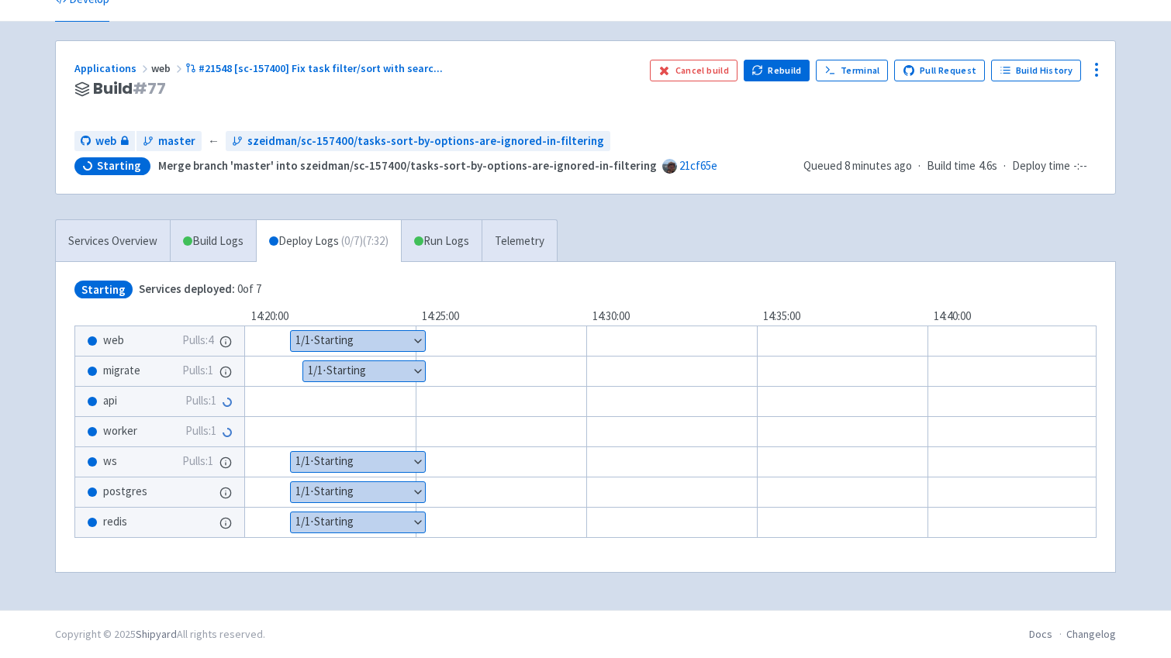
click at [382, 494] on button "Show details" at bounding box center [358, 492] width 134 height 20
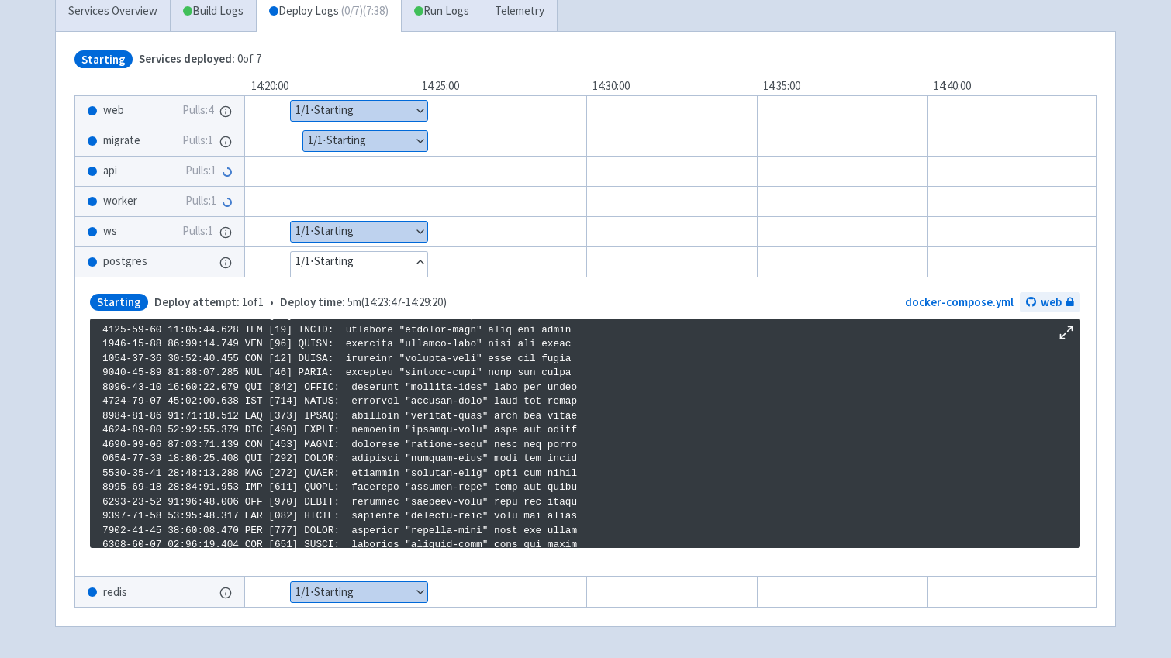
scroll to position [404, 0]
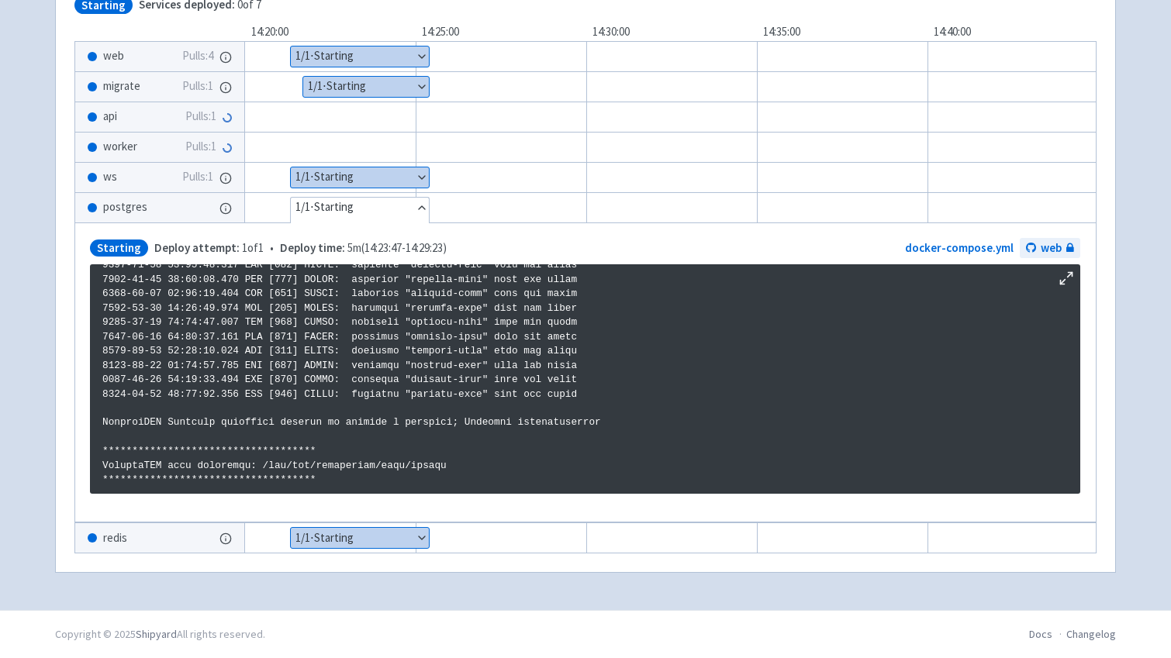
click at [328, 532] on button "Show details" at bounding box center [360, 538] width 138 height 20
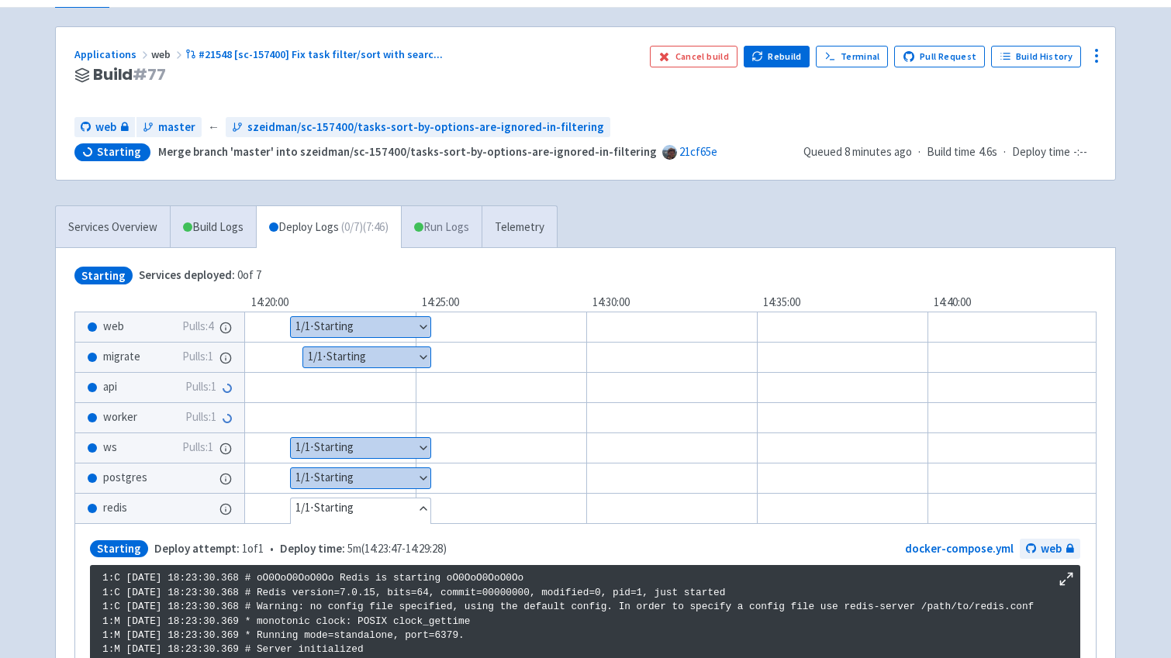
scroll to position [81, 0]
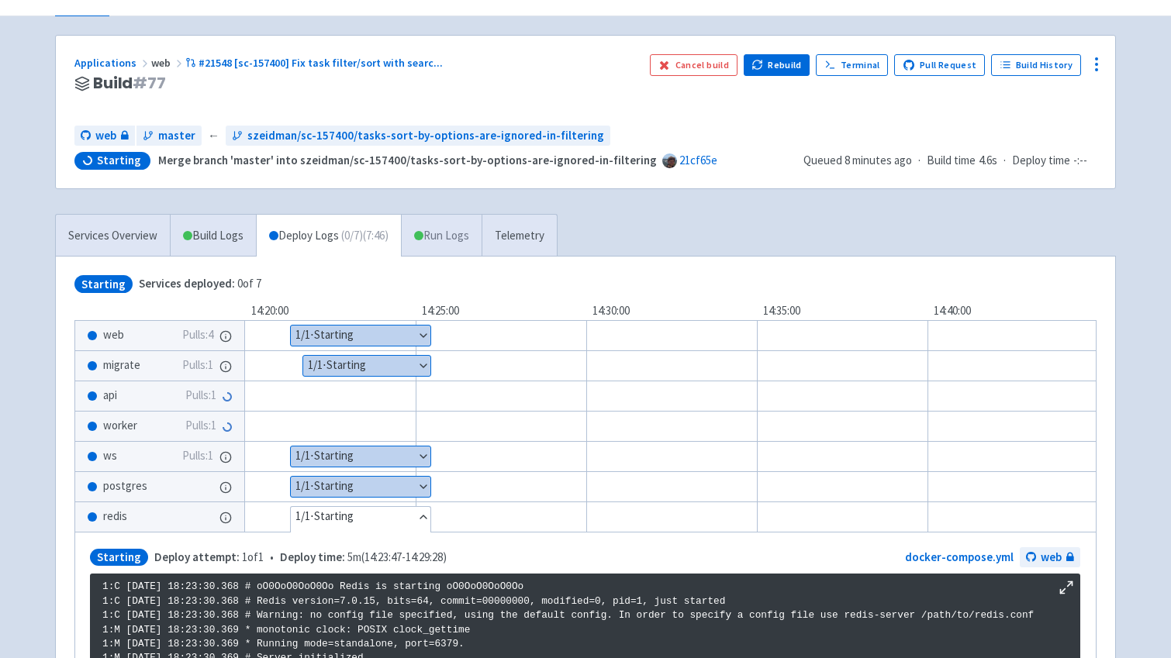
click at [455, 233] on link "Run Logs" at bounding box center [441, 236] width 81 height 43
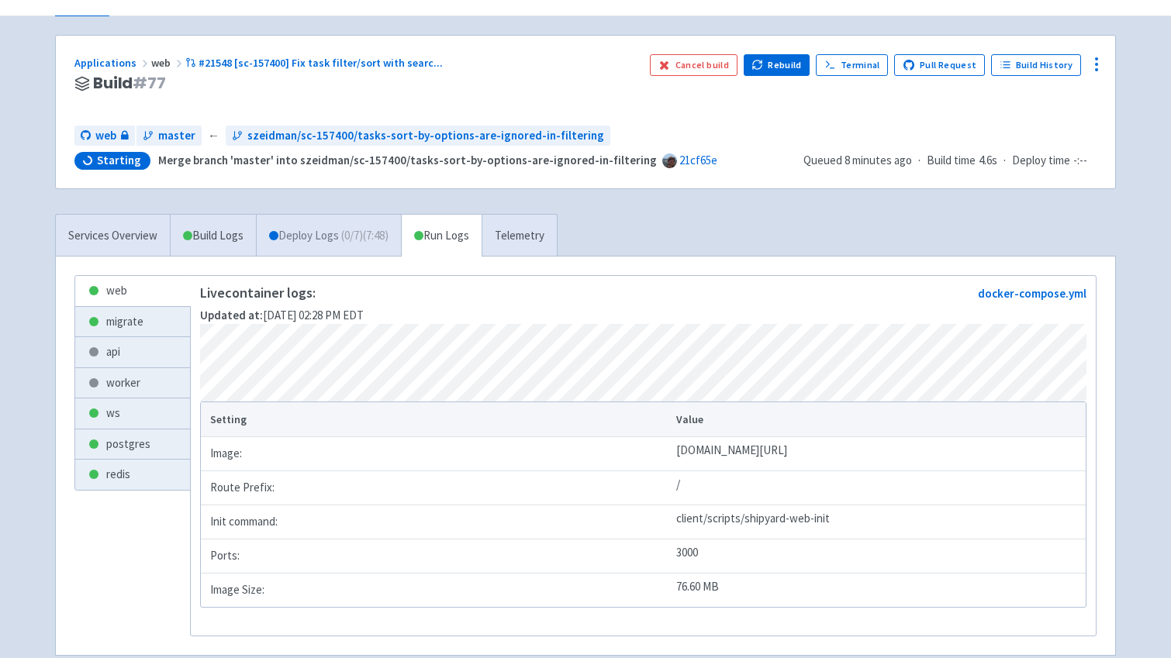
click at [389, 240] on span "( 0 / 7 ) (7:48)" at bounding box center [364, 236] width 47 height 18
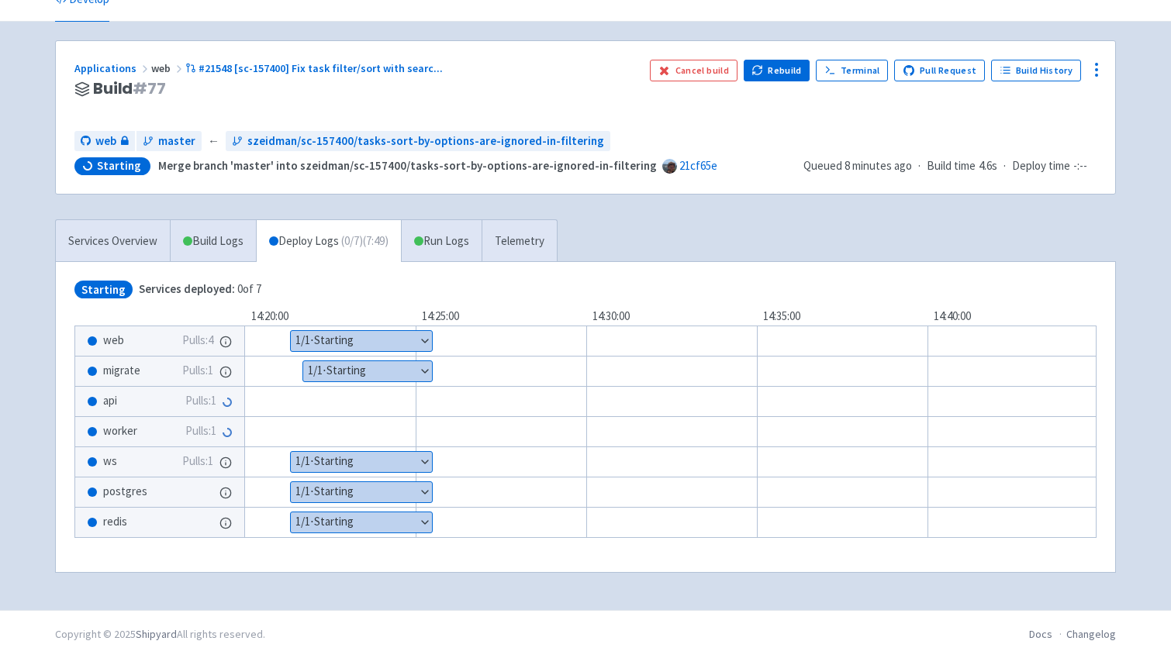
scroll to position [75, 0]
click at [519, 240] on link "Telemetry" at bounding box center [519, 241] width 75 height 43
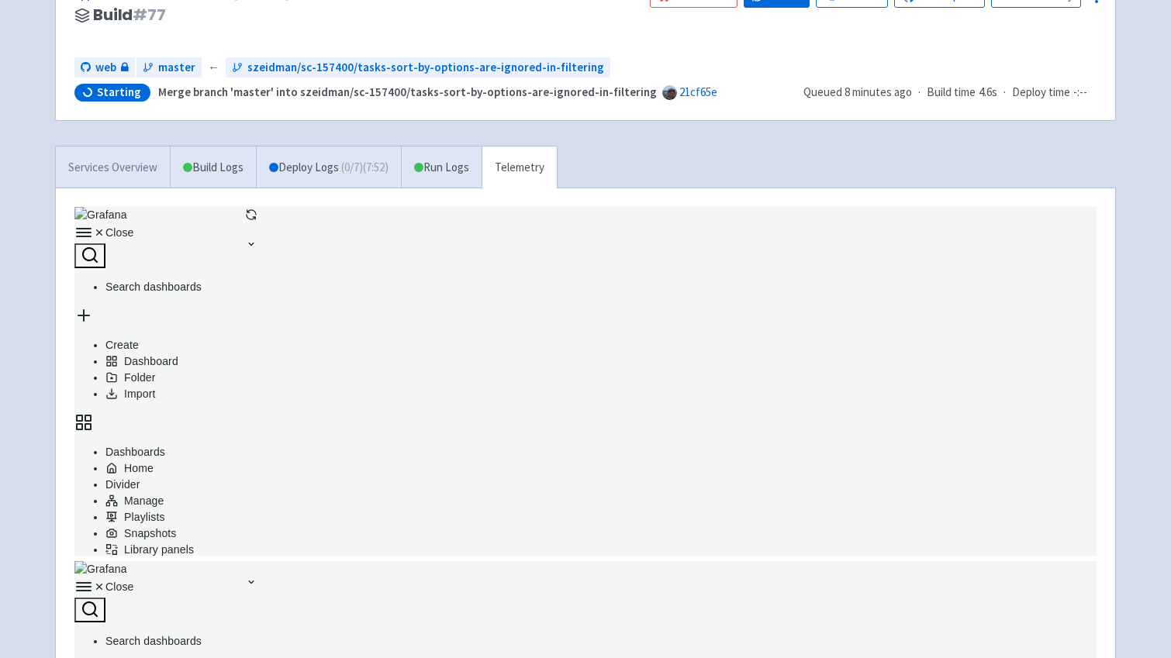
scroll to position [349, 1022]
click at [135, 168] on link "Services Overview" at bounding box center [113, 168] width 114 height 43
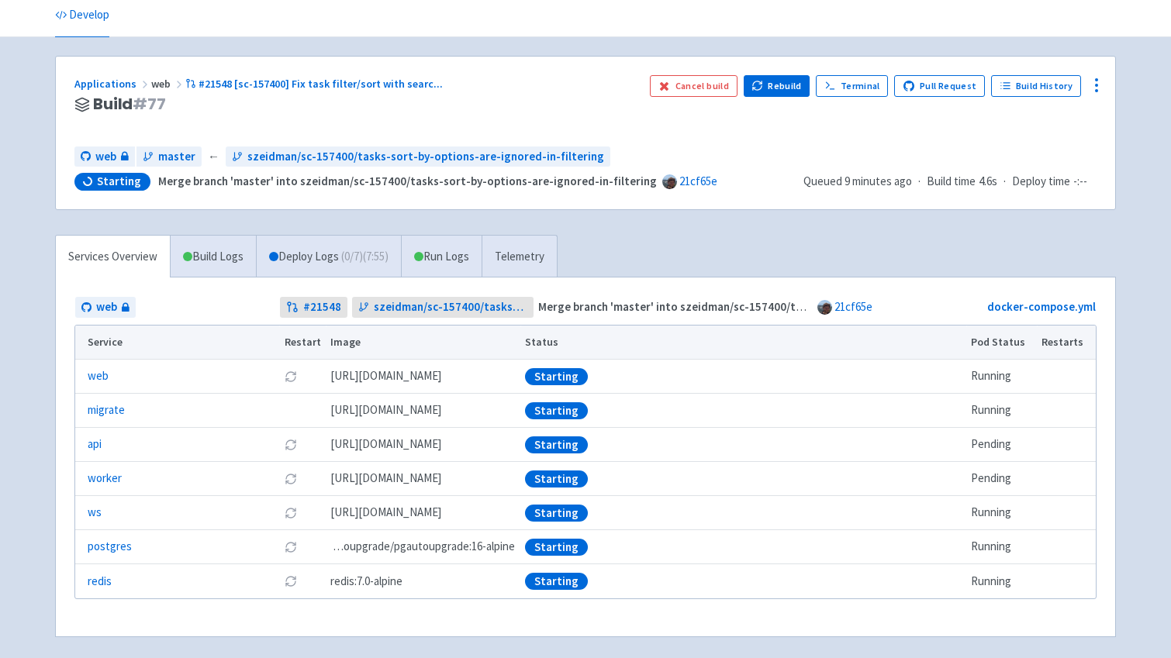
scroll to position [52, 0]
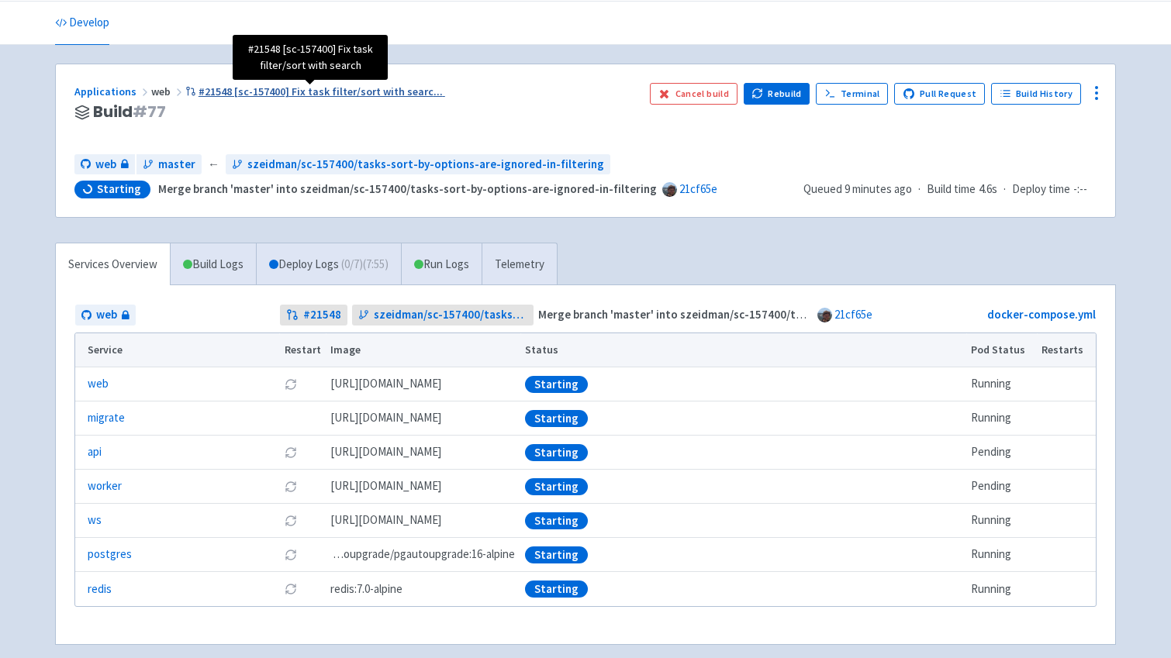
click at [223, 88] on span "#21548 [sc-157400] Fix task filter/sort with searc ..." at bounding box center [321, 92] width 244 height 14
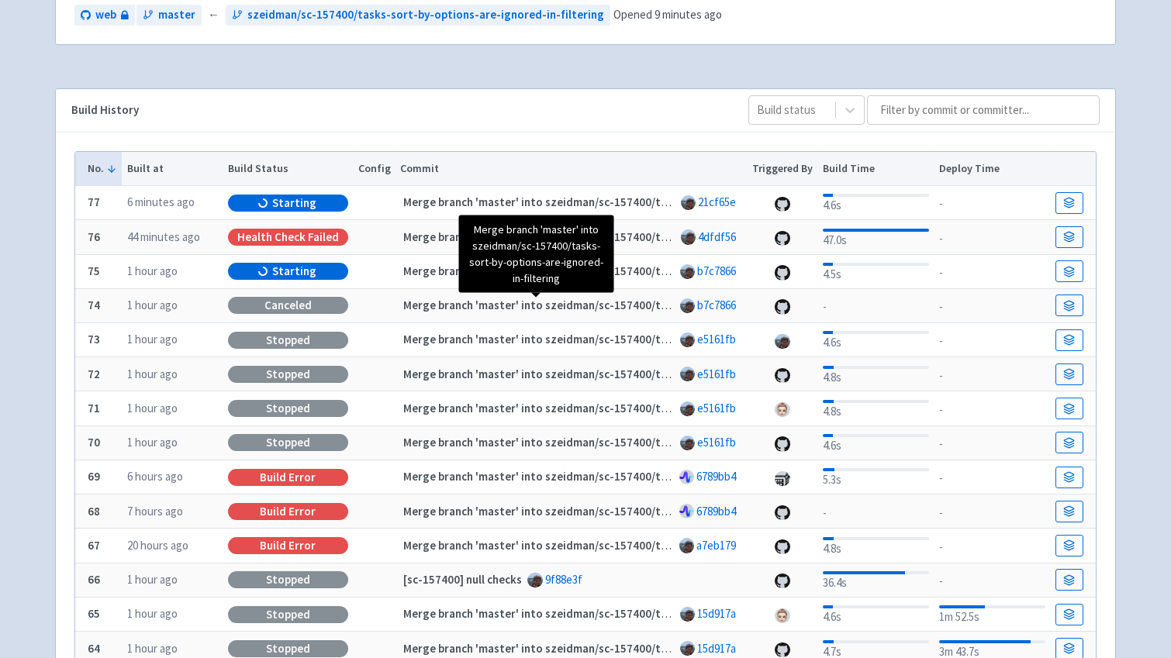
scroll to position [182, 0]
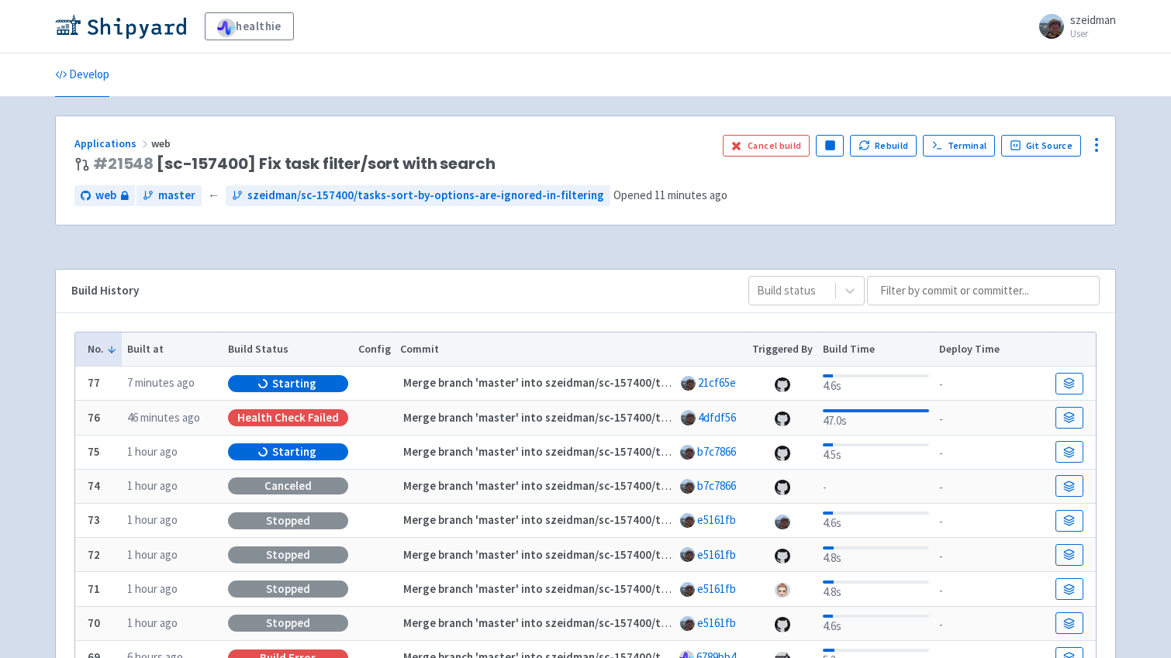
click at [834, 451] on div "4.5s" at bounding box center [876, 453] width 106 height 24
click at [1069, 457] on icon at bounding box center [1070, 456] width 10 height 2
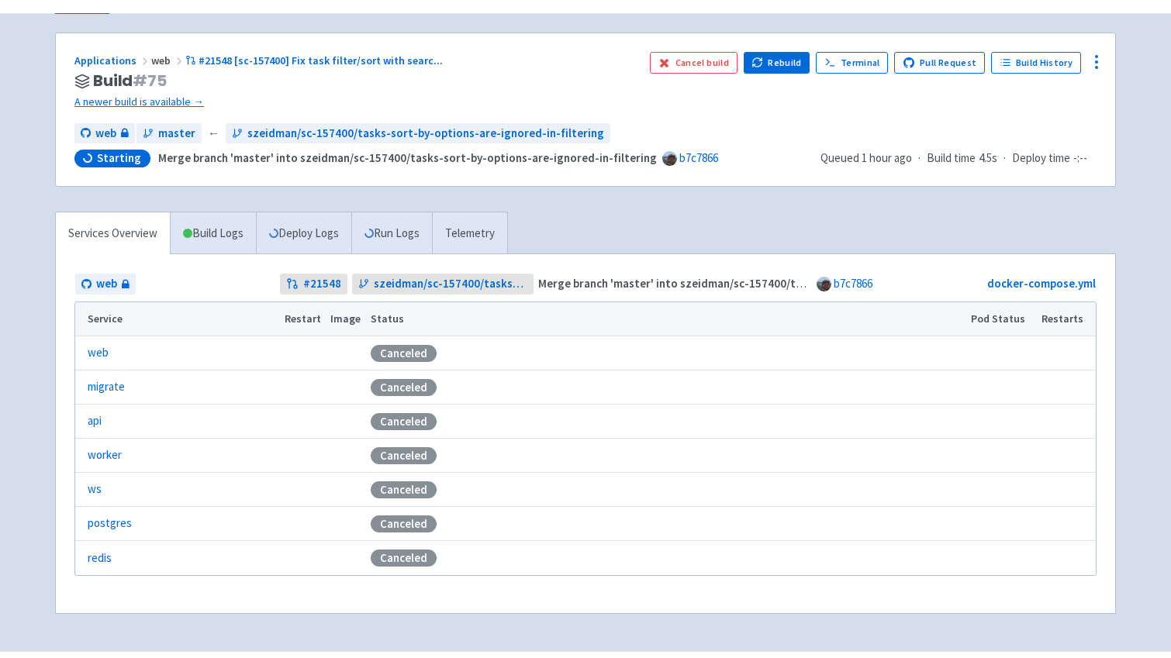
scroll to position [124, 0]
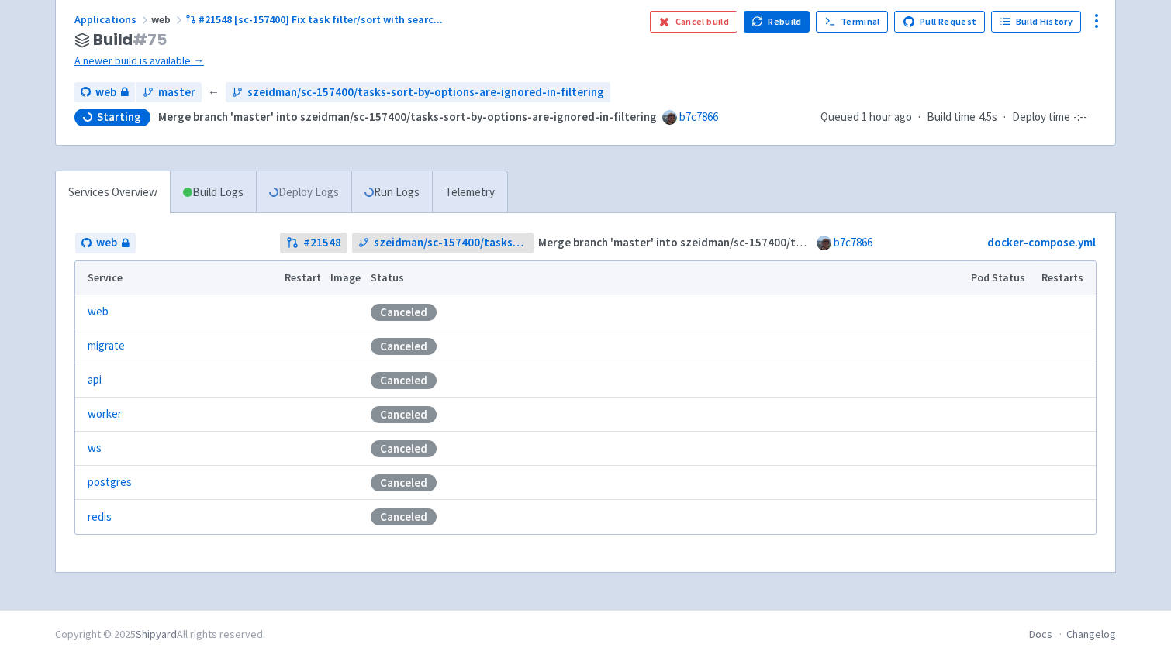
click at [313, 176] on link "Deploy Logs" at bounding box center [303, 192] width 95 height 43
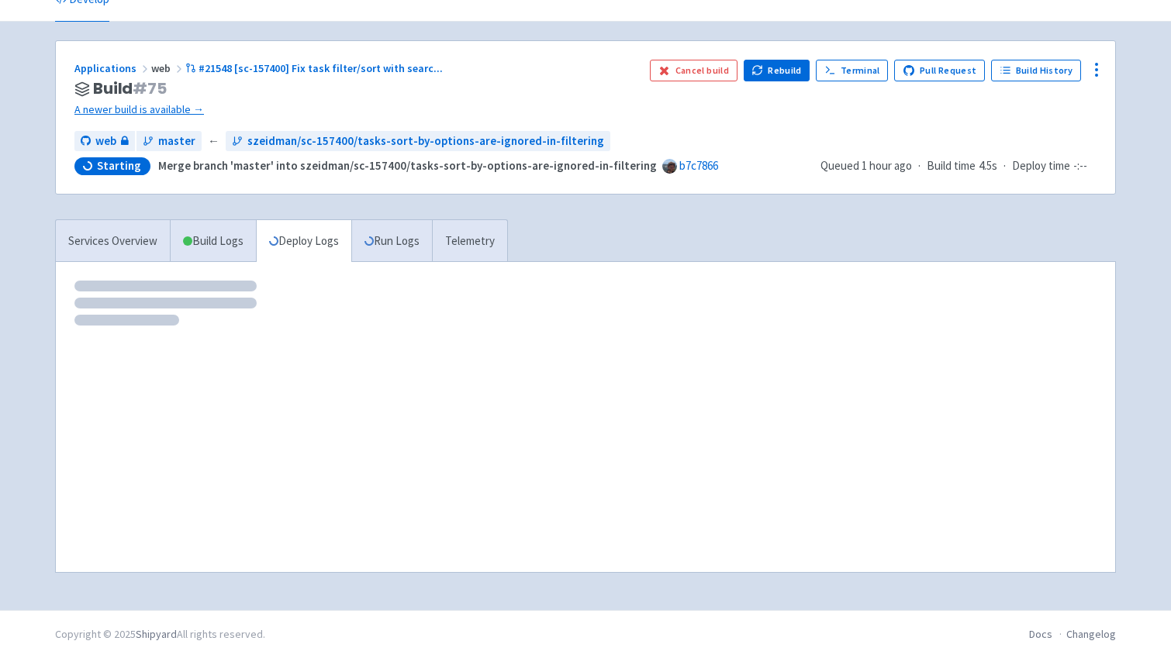
scroll to position [75, 0]
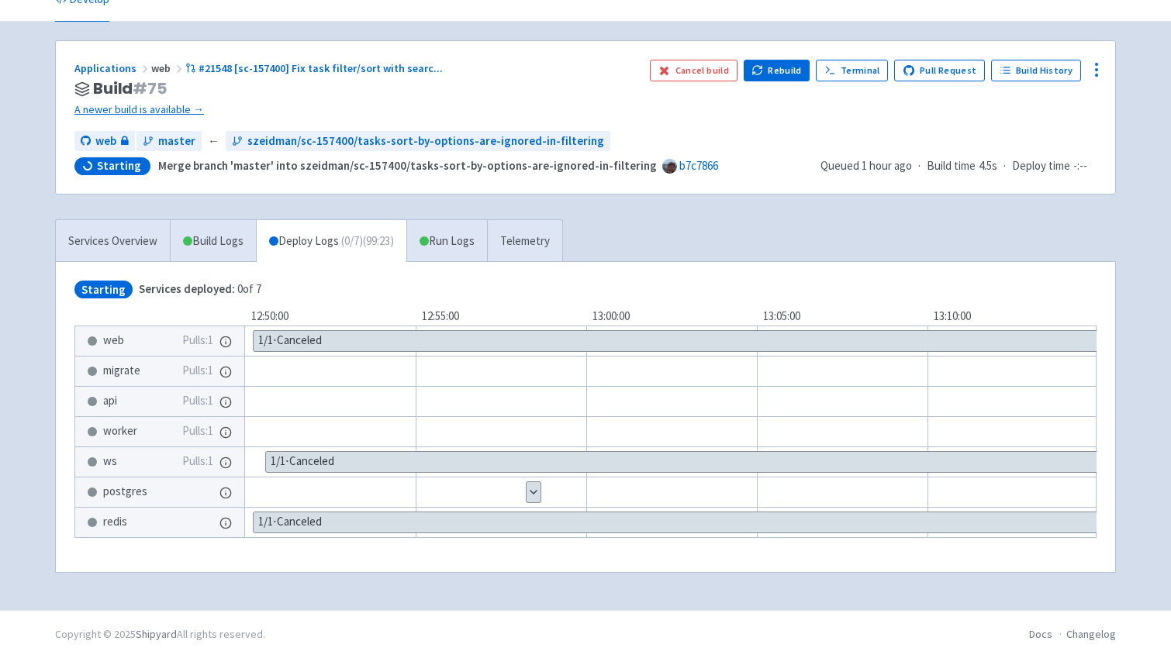
click at [531, 493] on button "Show details" at bounding box center [534, 492] width 14 height 20
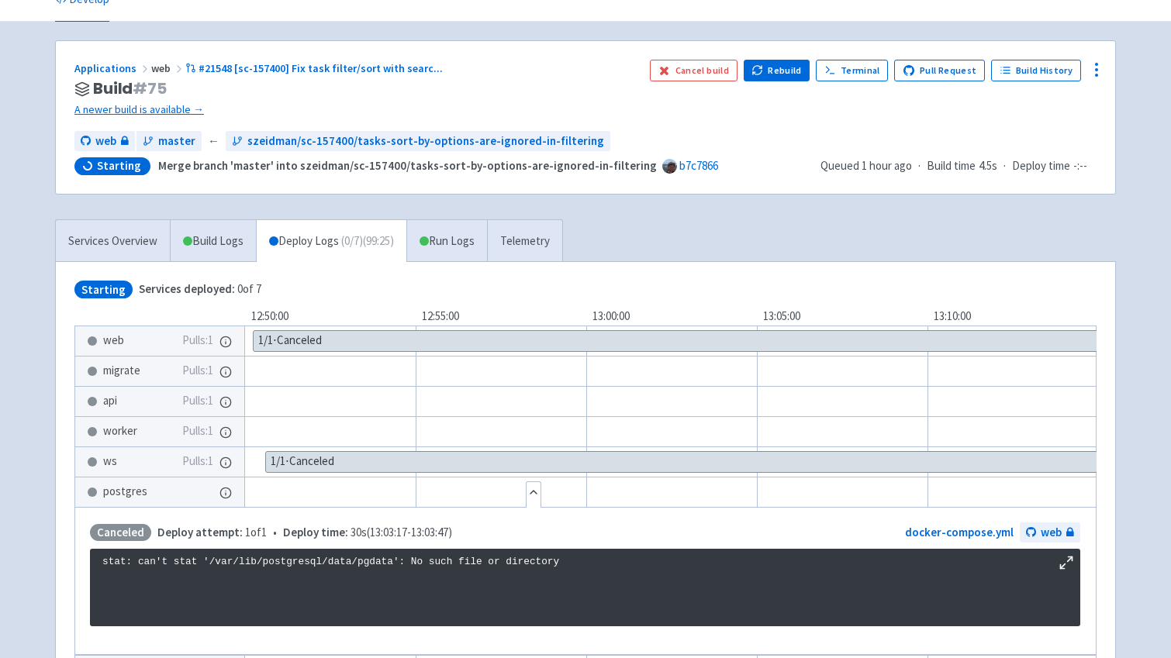
click at [531, 493] on button "Hide details" at bounding box center [534, 492] width 14 height 20
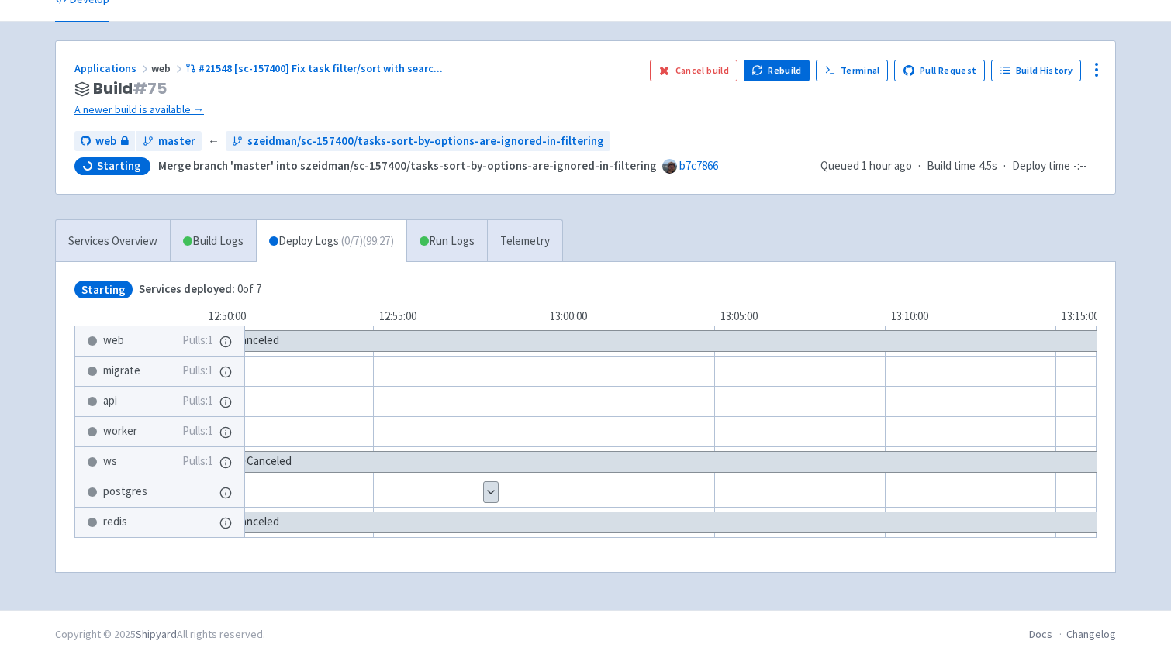
scroll to position [0, 47]
click at [877, 171] on time "1 hour ago" at bounding box center [887, 165] width 50 height 15
click at [191, 107] on link "A newer build is available →" at bounding box center [355, 110] width 563 height 18
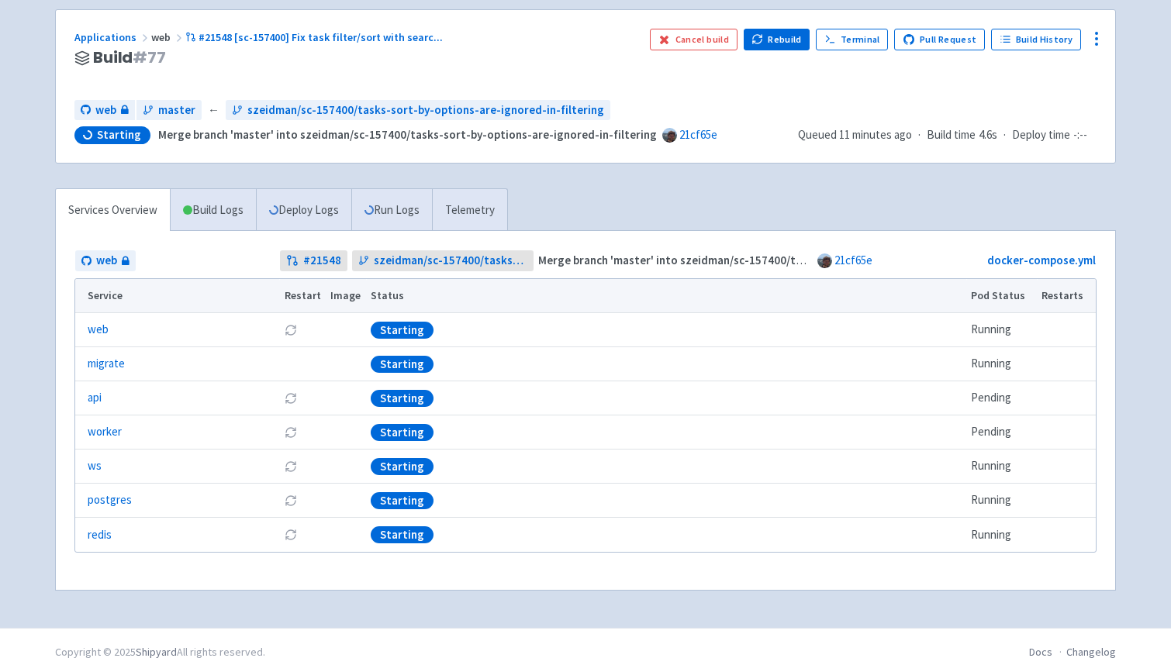
scroll to position [112, 0]
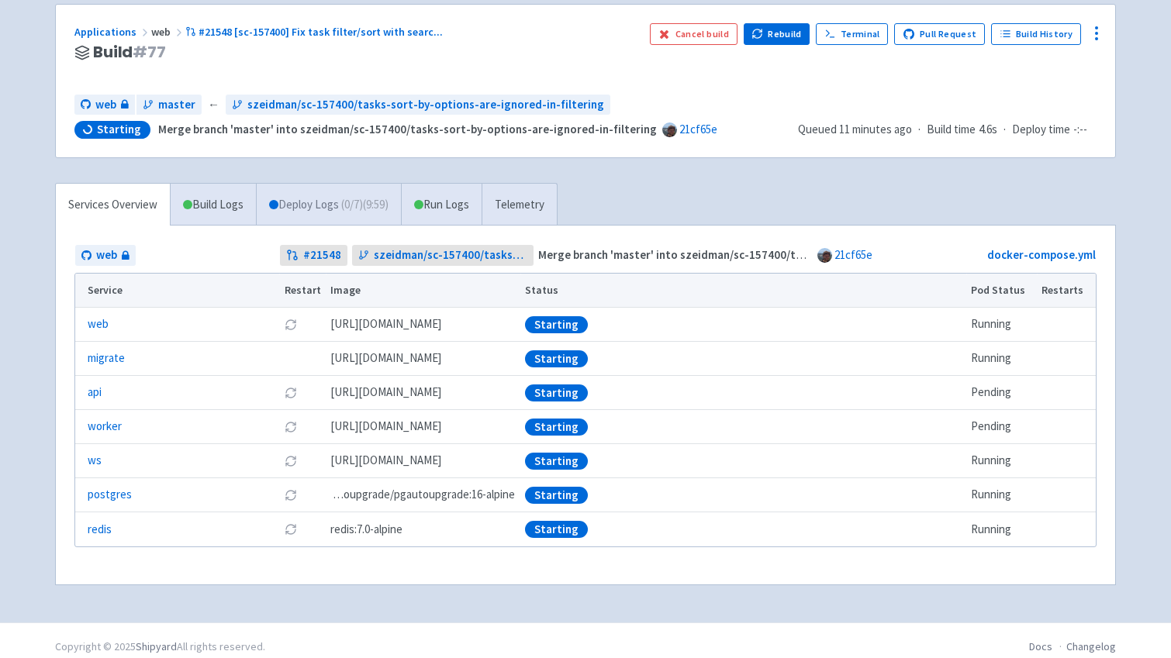
click at [315, 216] on link "Deploy Logs ( 0 / 7 ) (9:59)" at bounding box center [328, 205] width 145 height 43
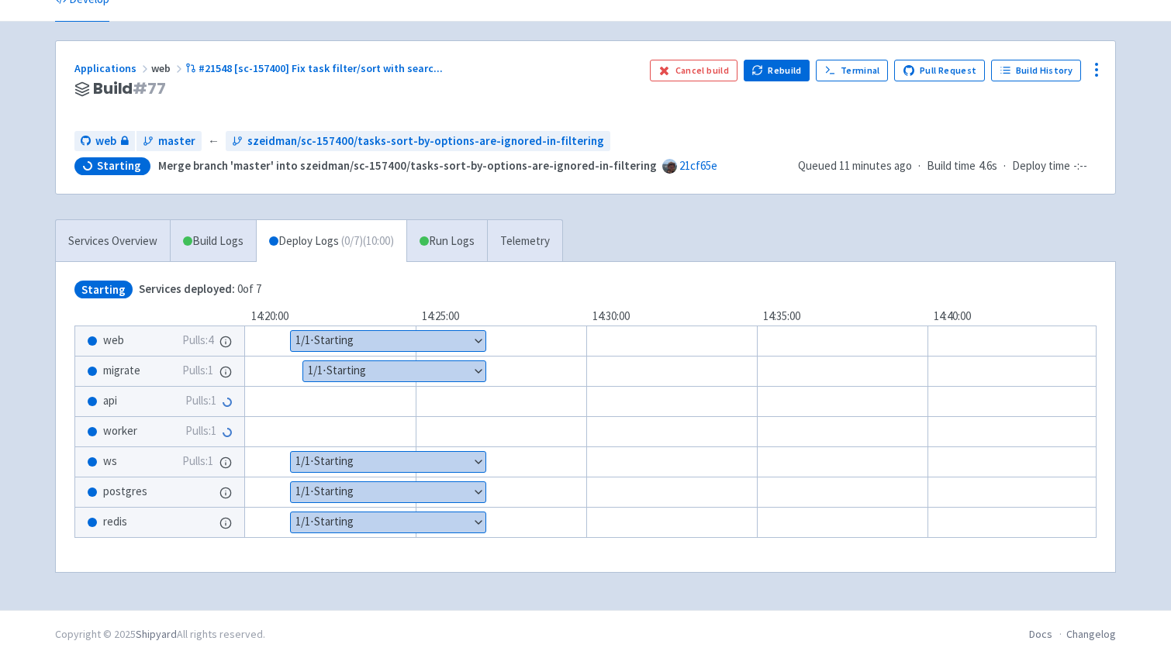
scroll to position [75, 0]
click at [227, 239] on link "Build Logs" at bounding box center [213, 241] width 85 height 43
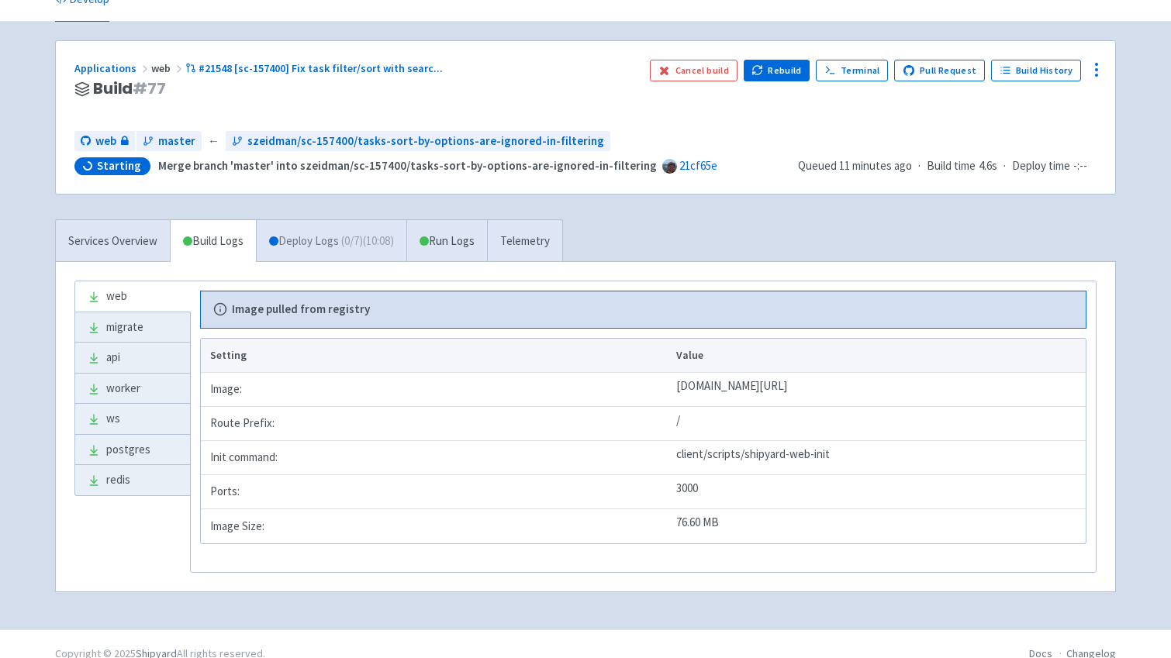
click at [320, 236] on link "Deploy Logs ( 0 / 7 ) (10:08)" at bounding box center [331, 241] width 150 height 43
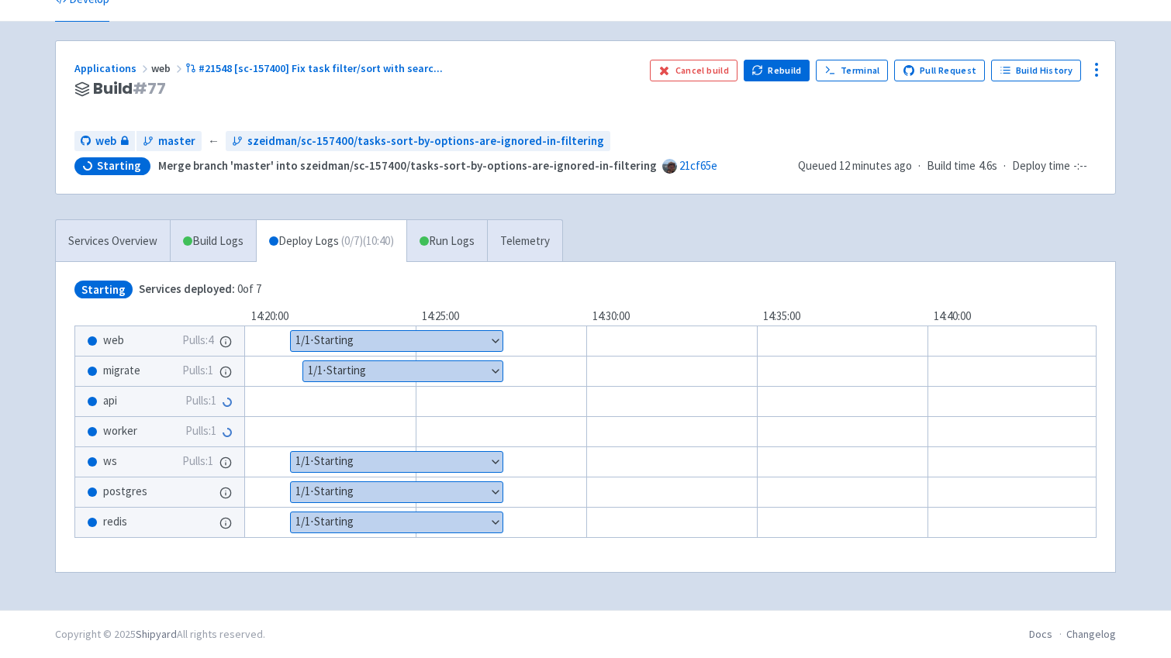
click at [226, 403] on icon at bounding box center [227, 401] width 11 height 11
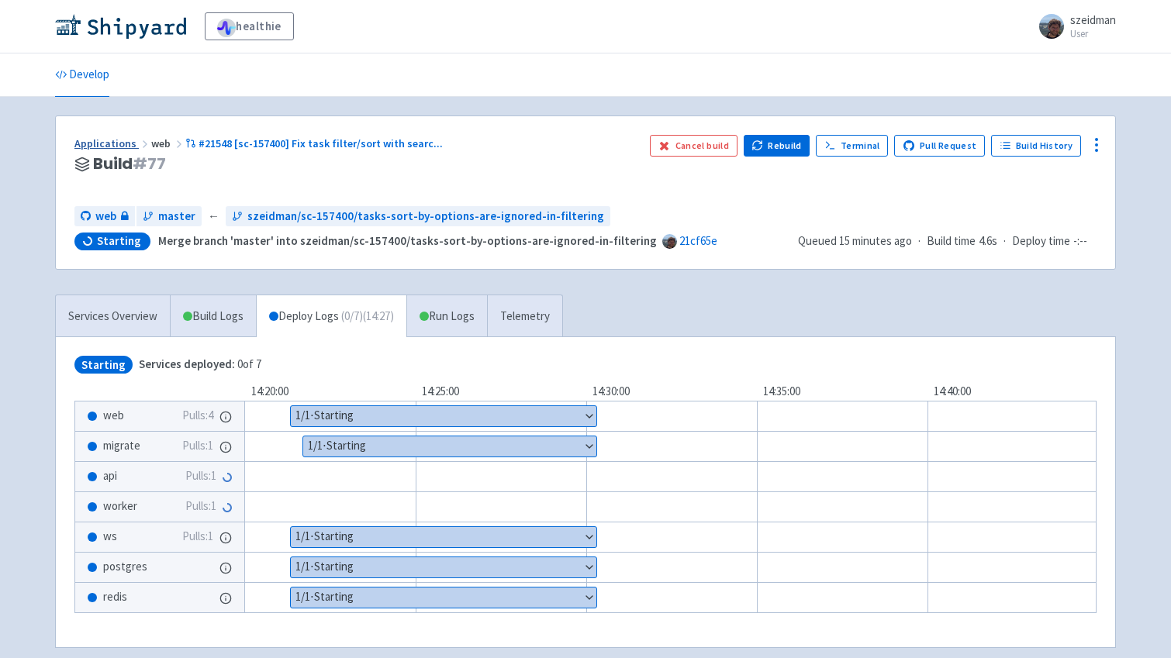
click at [95, 140] on link "Applications" at bounding box center [112, 143] width 77 height 14
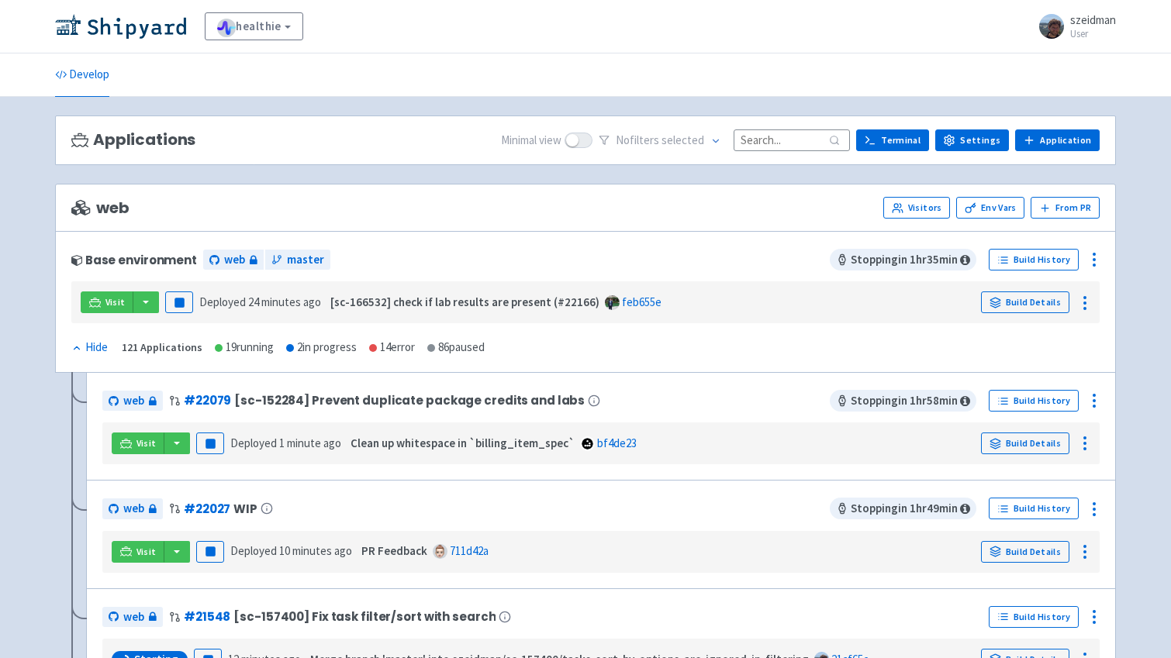
scroll to position [18, 0]
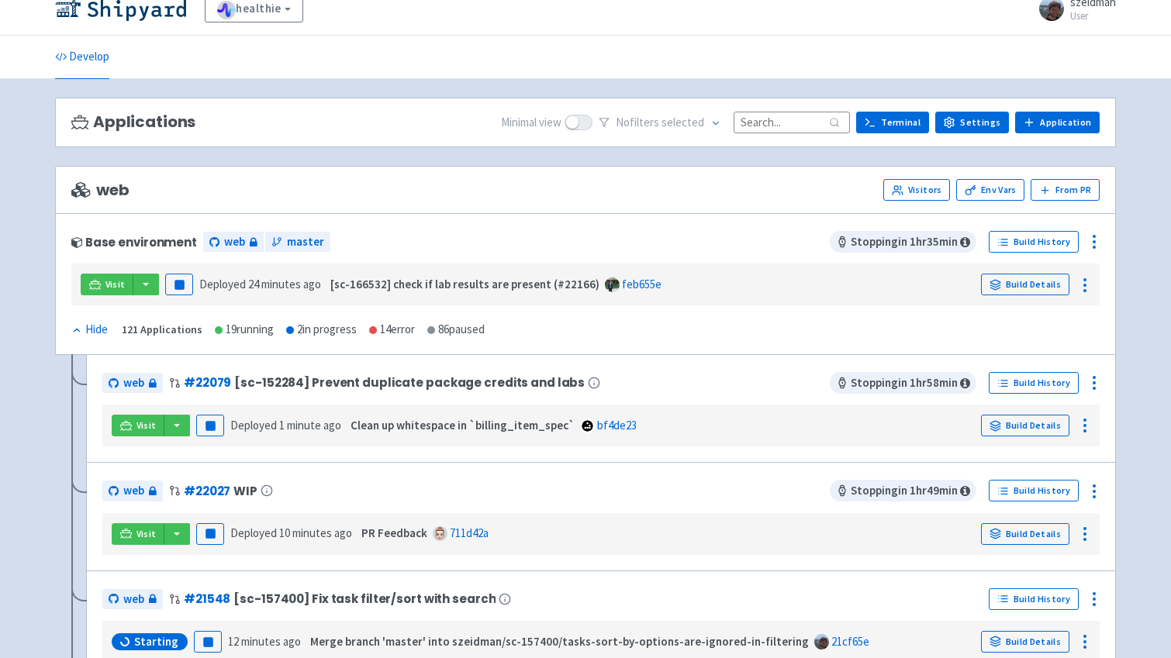
click at [762, 126] on input at bounding box center [792, 122] width 116 height 21
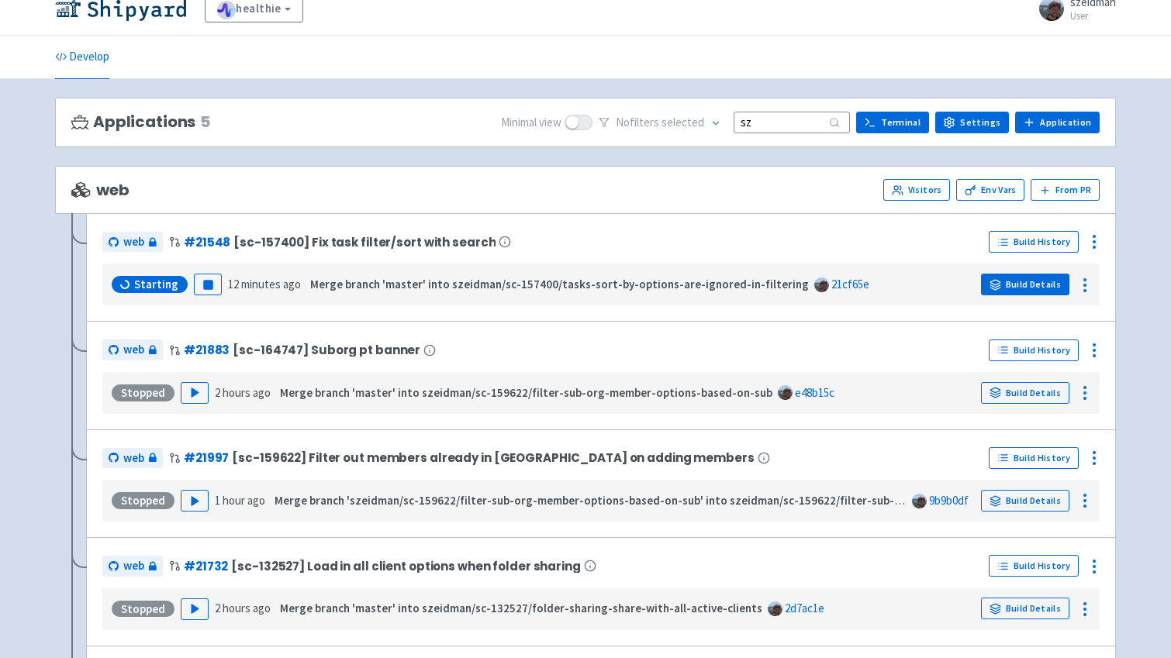
type input "sz"
click at [1046, 285] on link "Build Details" at bounding box center [1025, 285] width 88 height 22
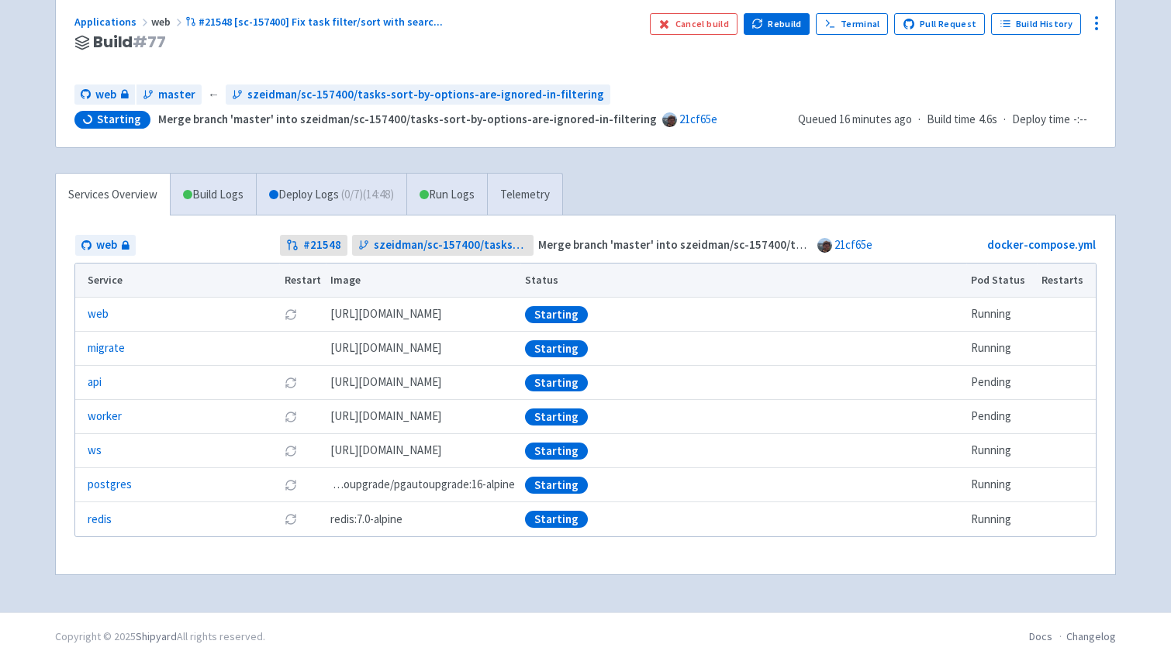
scroll to position [123, 0]
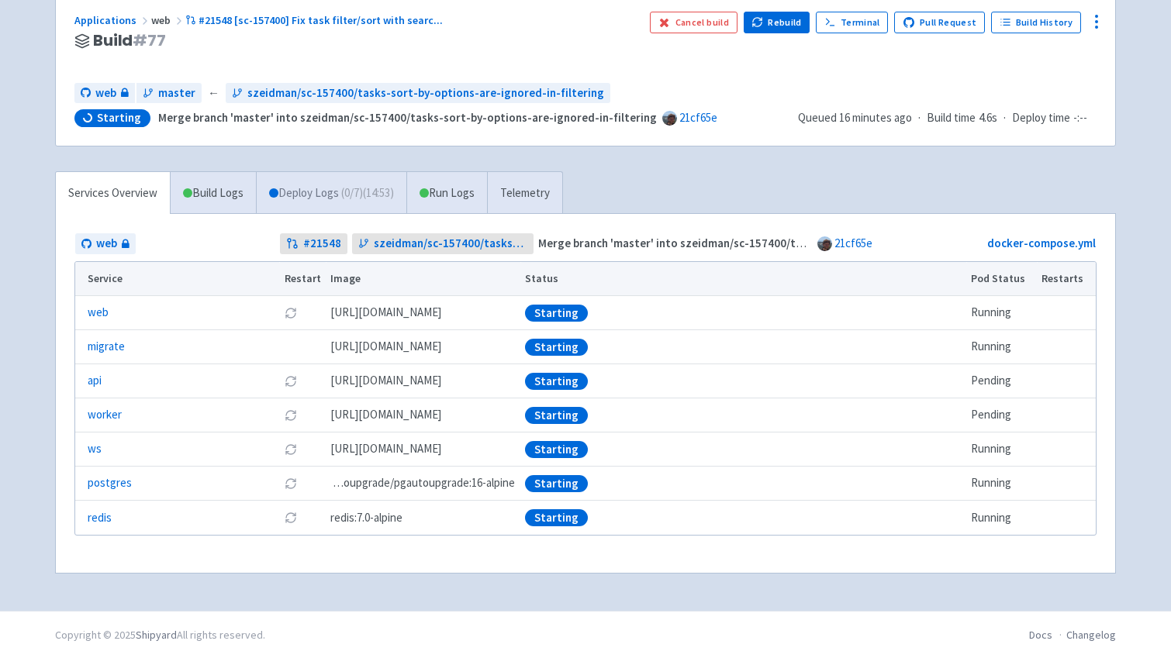
click at [388, 206] on link "Deploy Logs ( 0 / 7 ) (14:53)" at bounding box center [331, 193] width 150 height 43
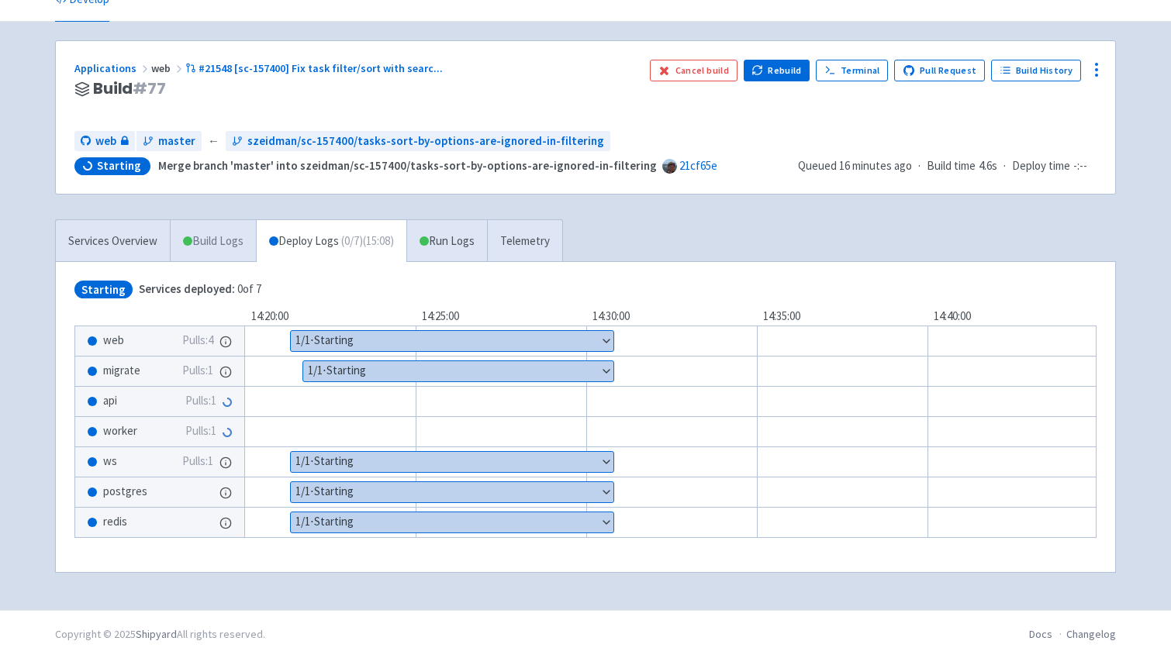
click at [237, 244] on link "Build Logs" at bounding box center [213, 241] width 85 height 43
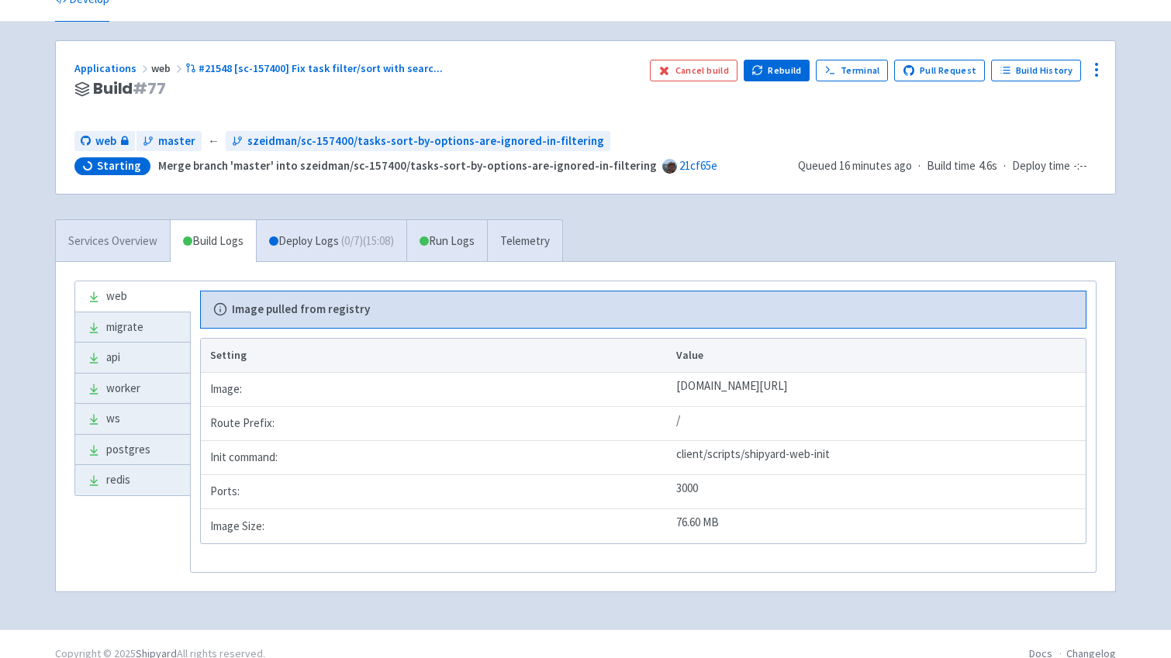
click at [126, 244] on link "Services Overview" at bounding box center [113, 241] width 114 height 43
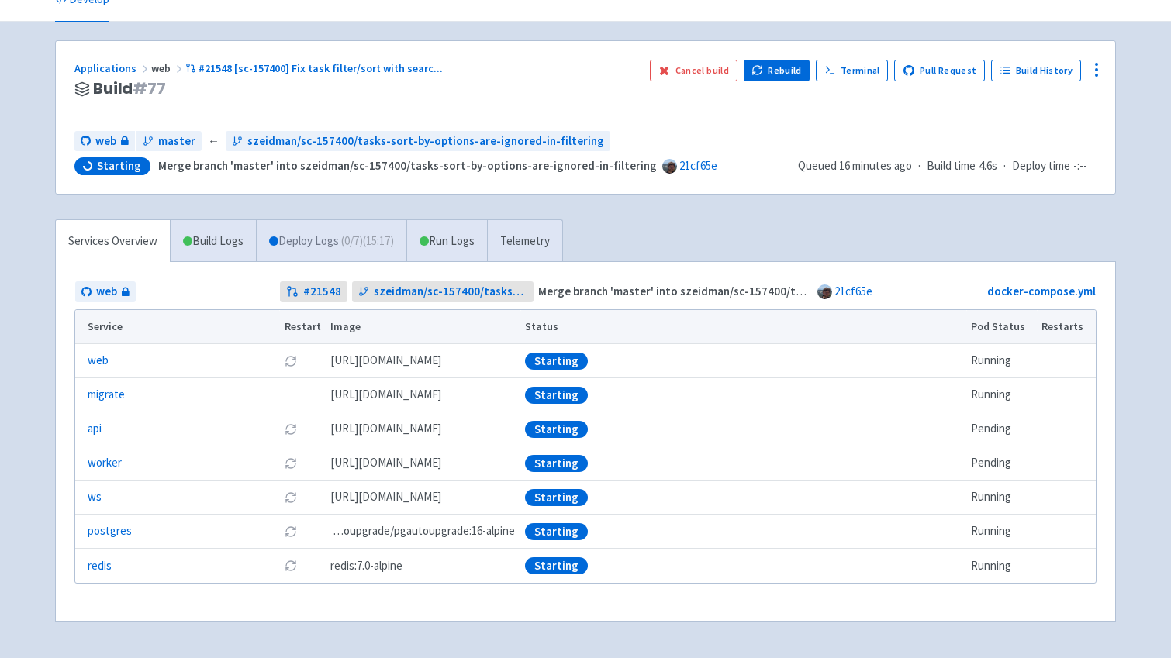
click at [340, 256] on link "Deploy Logs ( 0 / 7 ) (15:17)" at bounding box center [331, 241] width 150 height 43
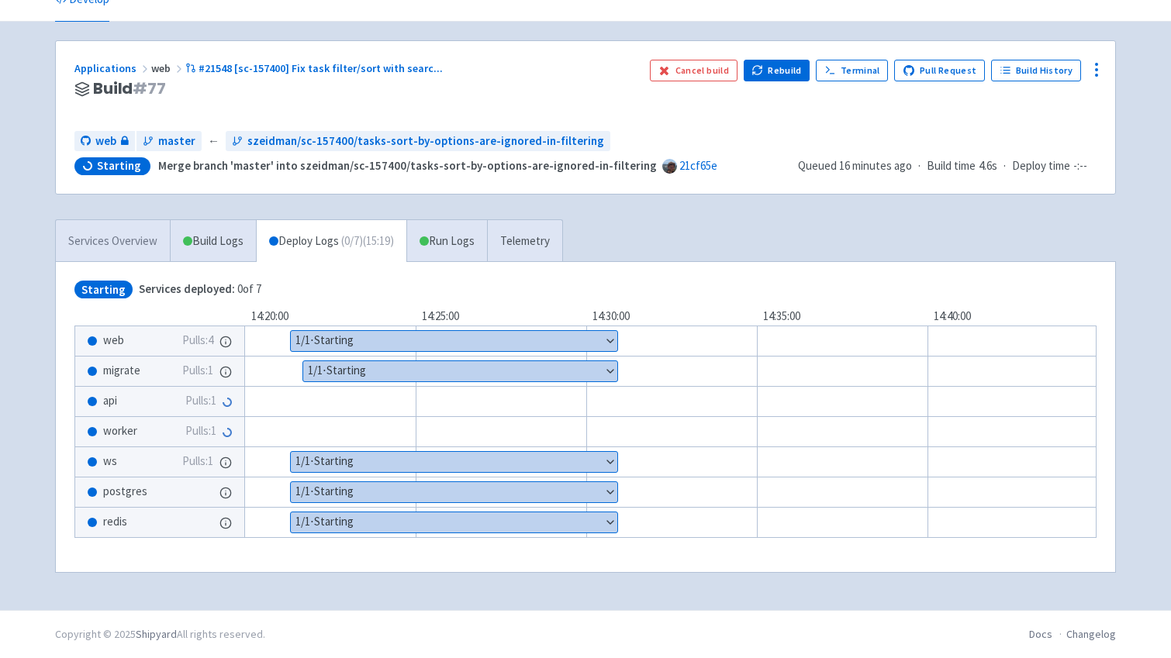
click at [131, 235] on link "Services Overview" at bounding box center [113, 241] width 114 height 43
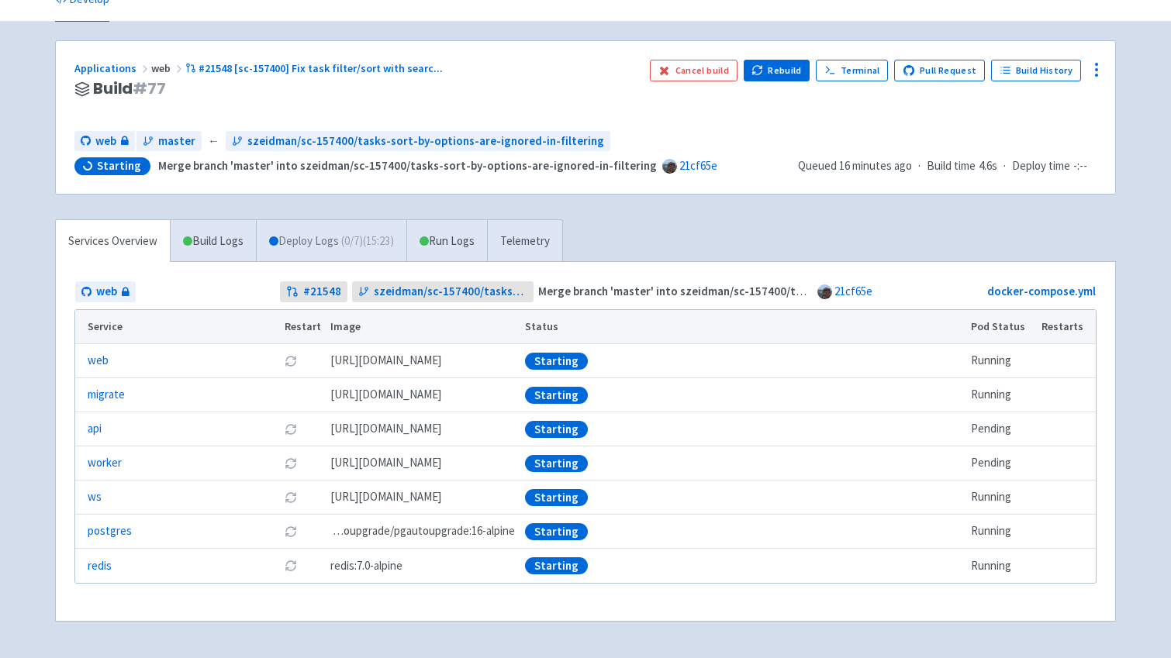
click at [336, 255] on link "Deploy Logs ( 0 / 7 ) (15:23)" at bounding box center [331, 241] width 150 height 43
